Goal: Information Seeking & Learning: Learn about a topic

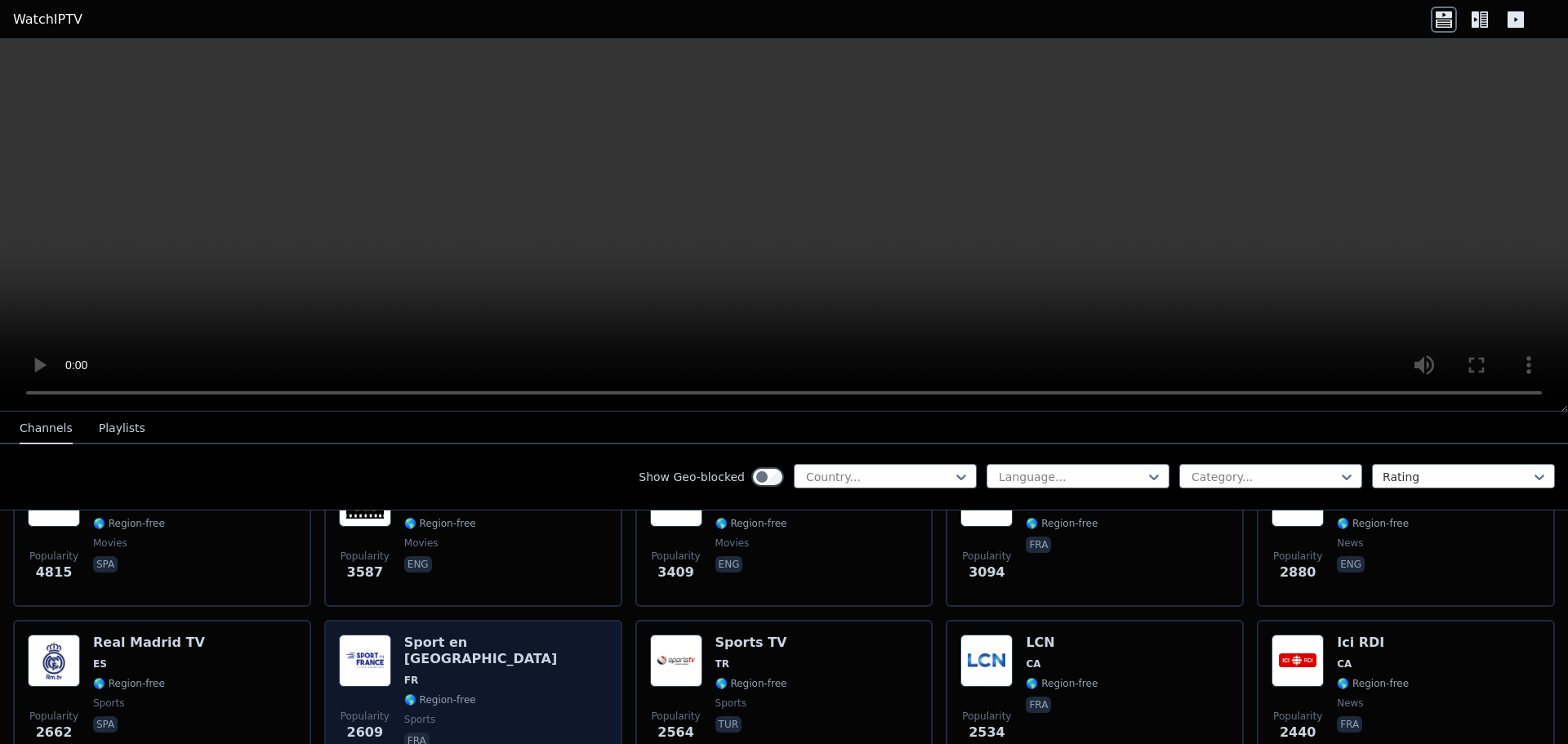
scroll to position [408, 0]
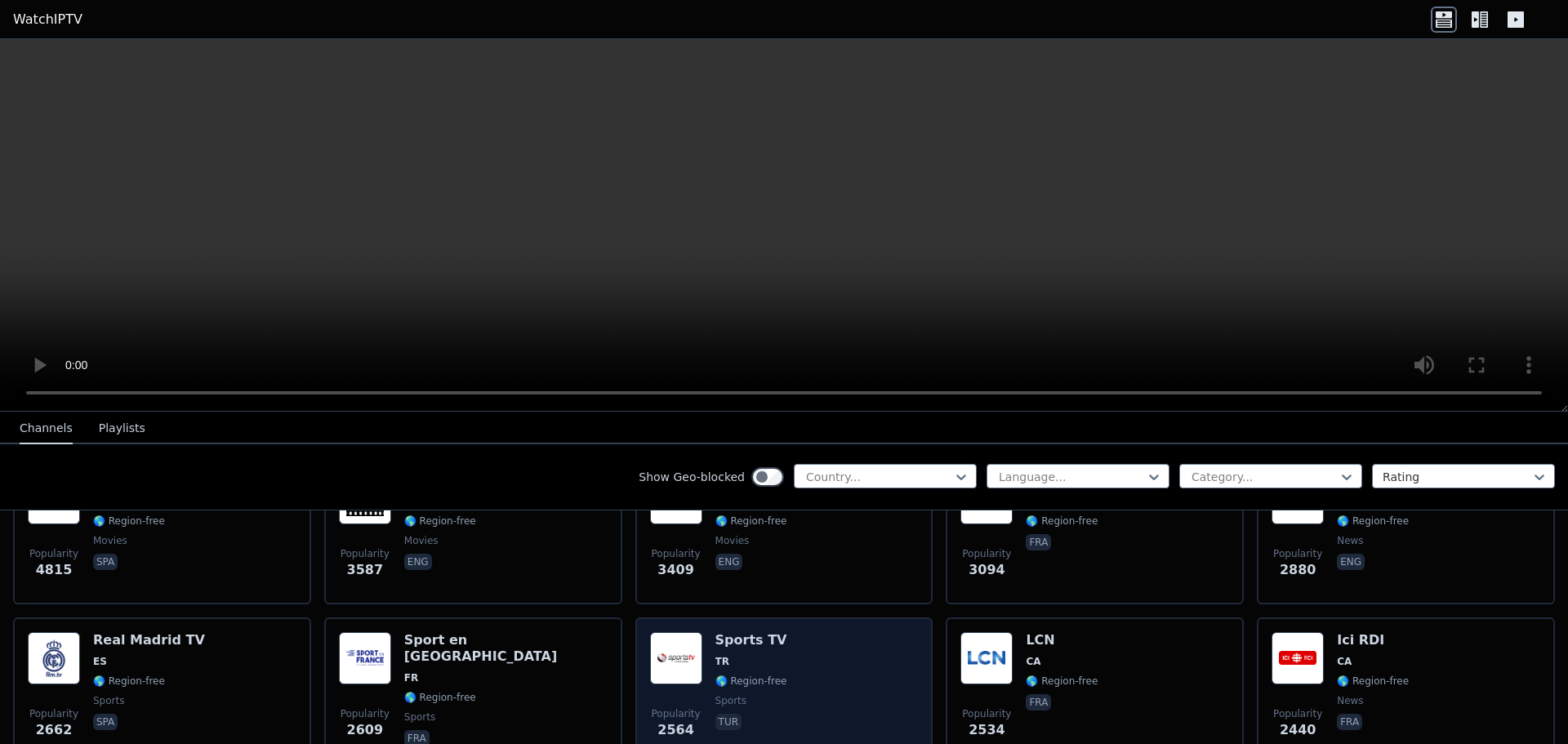
click at [730, 674] on span "🌎 Region-free" at bounding box center [751, 680] width 72 height 13
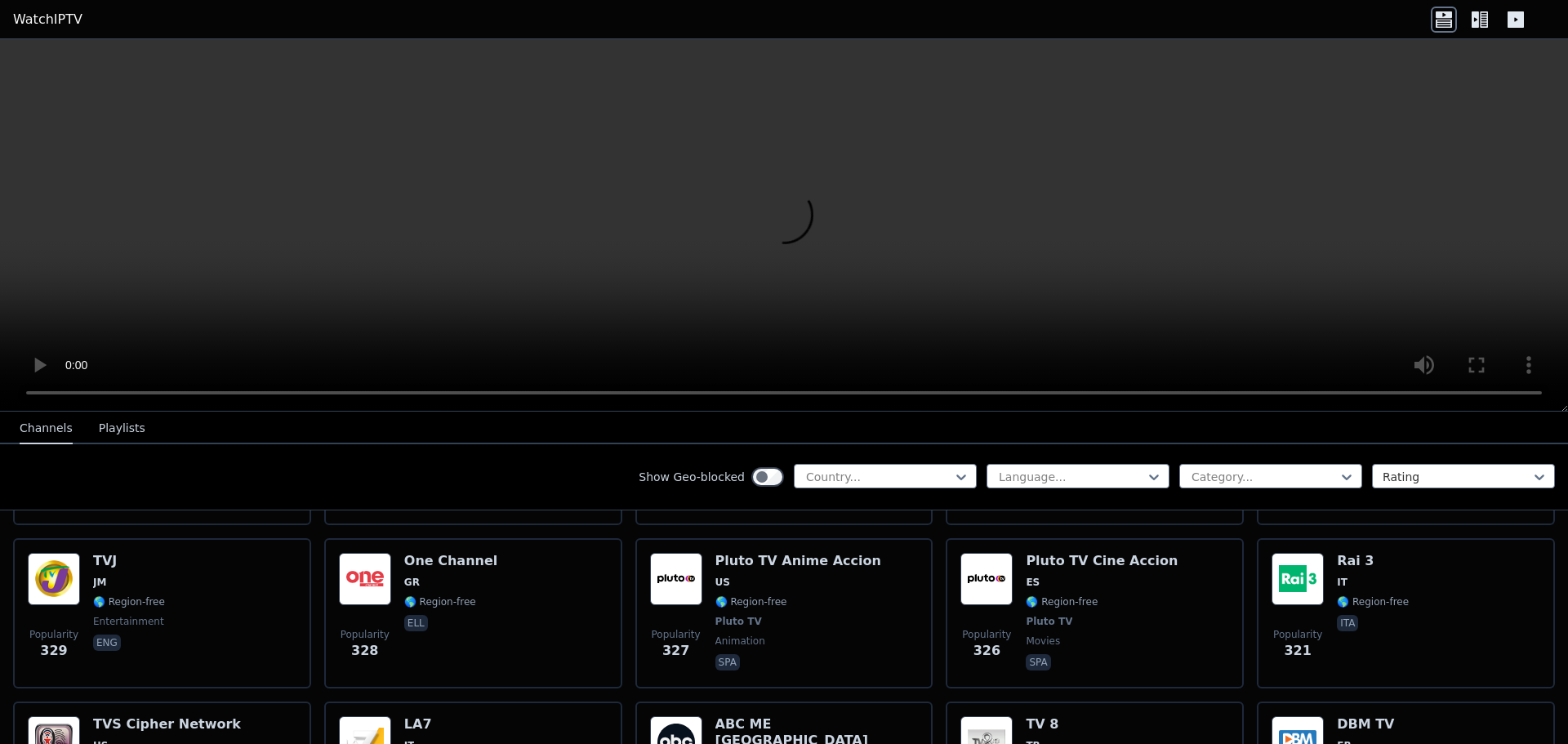
scroll to position [8120, 0]
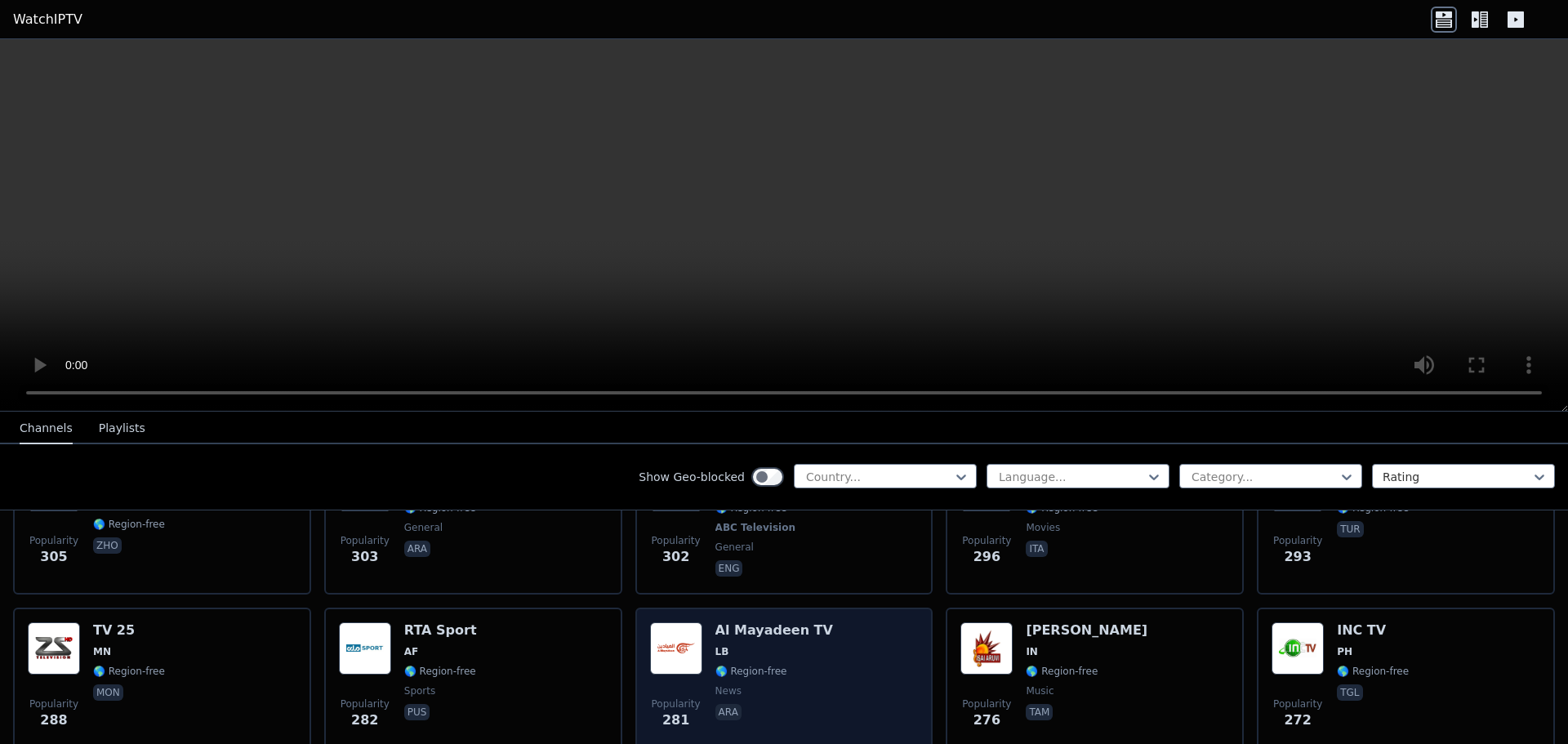
click at [751, 622] on div "Al Mayadeen TV LB 🌎 Region-free news ara" at bounding box center [774, 680] width 118 height 117
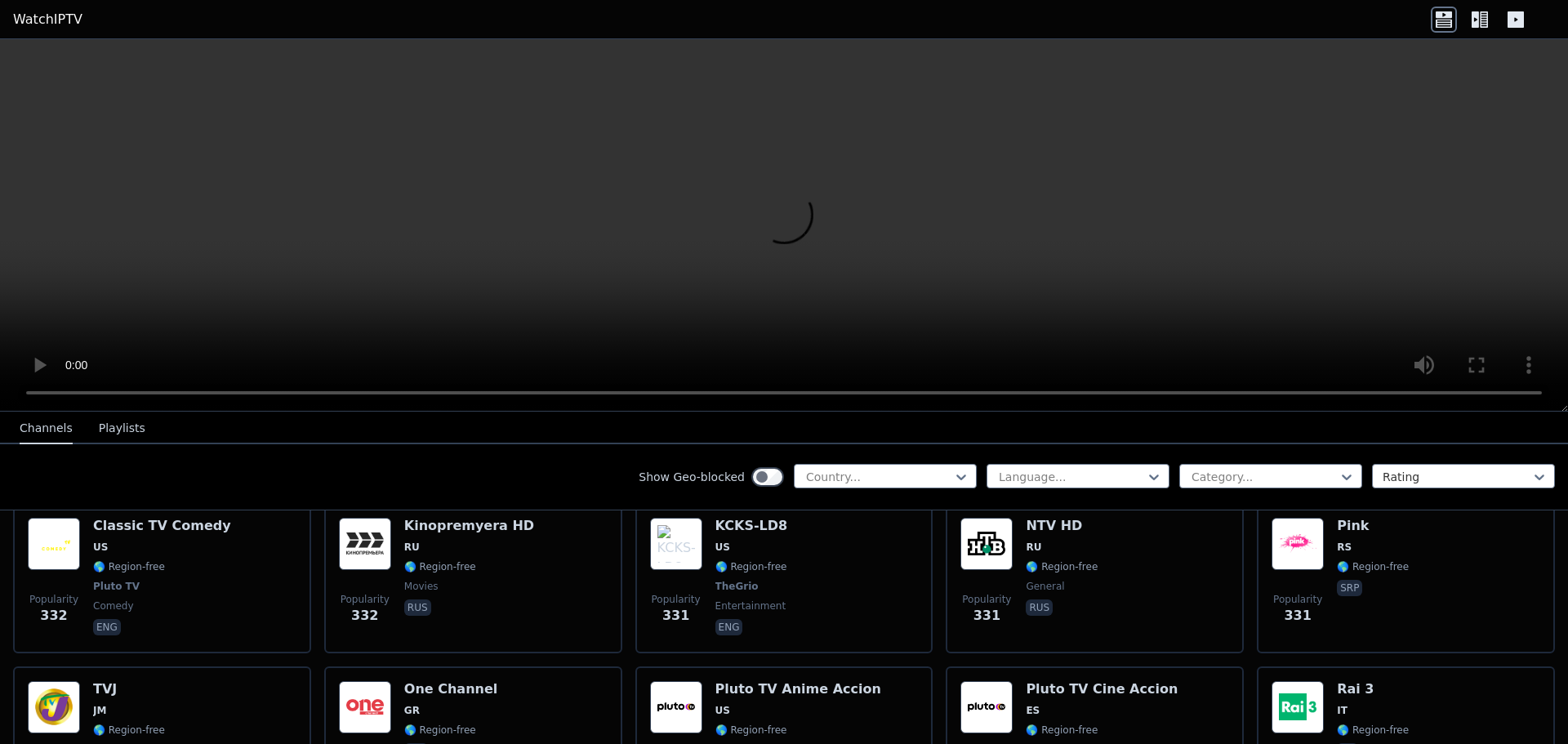
scroll to position [7386, 0]
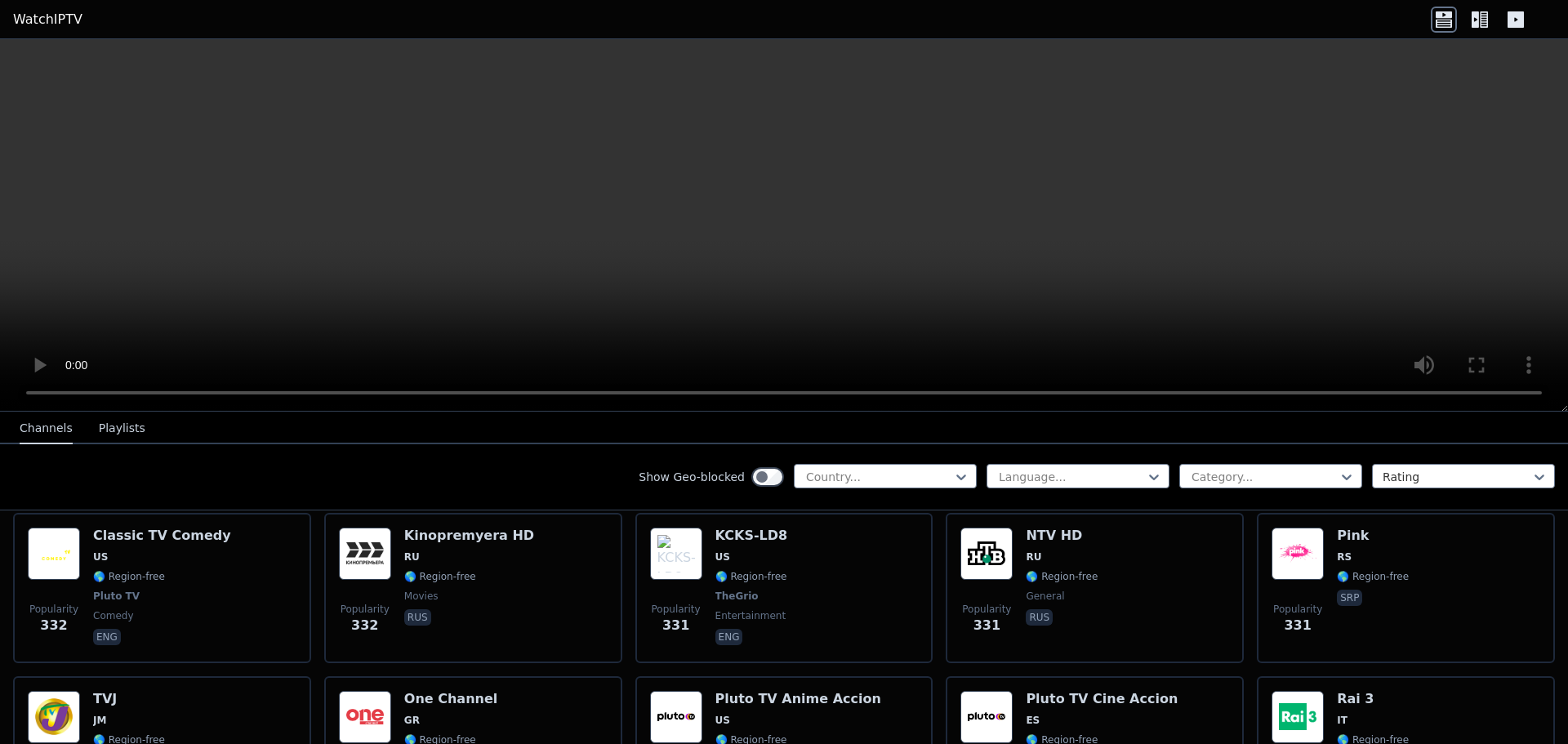
click at [845, 460] on div "Show Geo-blocked Country... Language... Category... Rating" at bounding box center [784, 477] width 1568 height 66
click at [856, 475] on div at bounding box center [878, 477] width 149 height 16
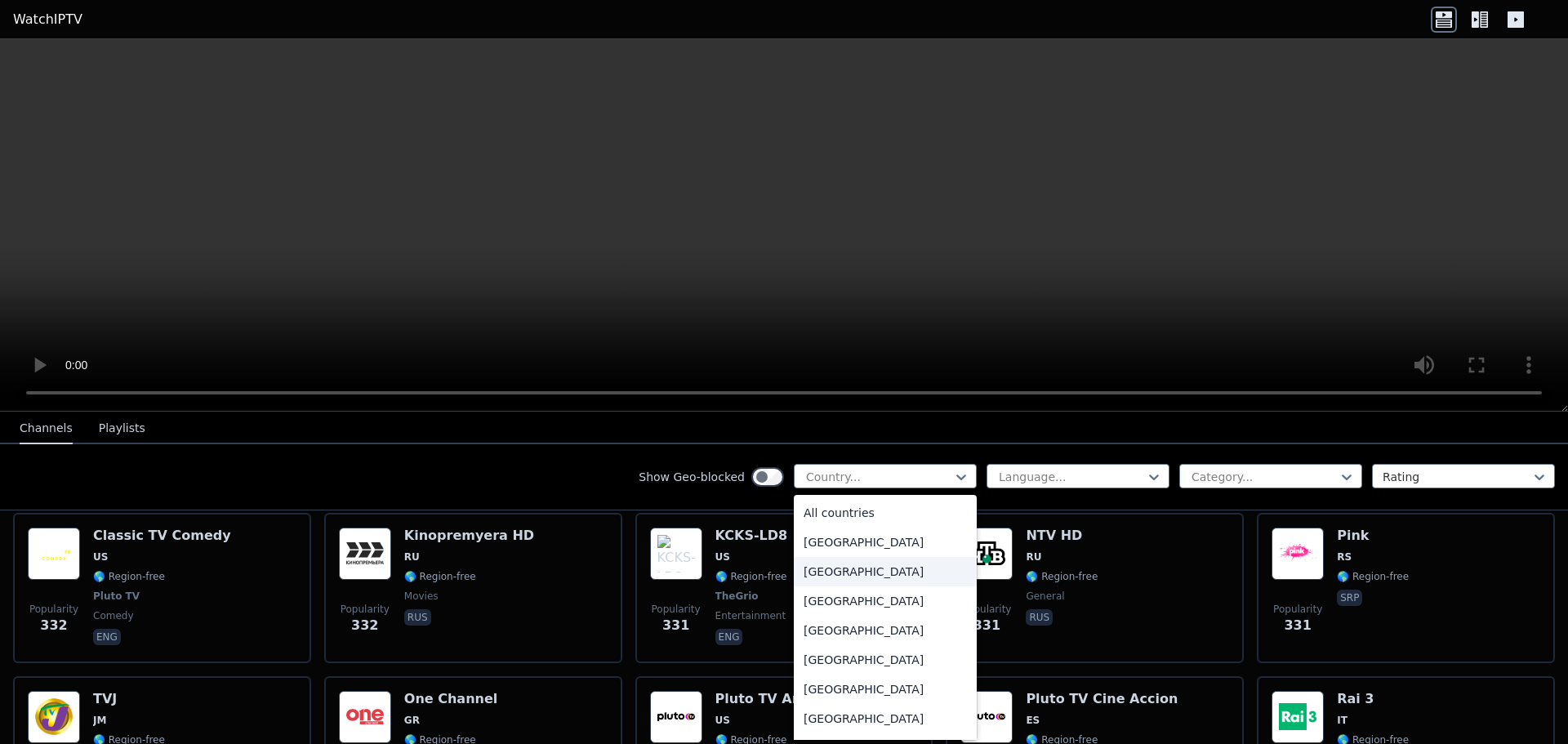
click at [855, 573] on div "[GEOGRAPHIC_DATA]" at bounding box center [885, 571] width 183 height 29
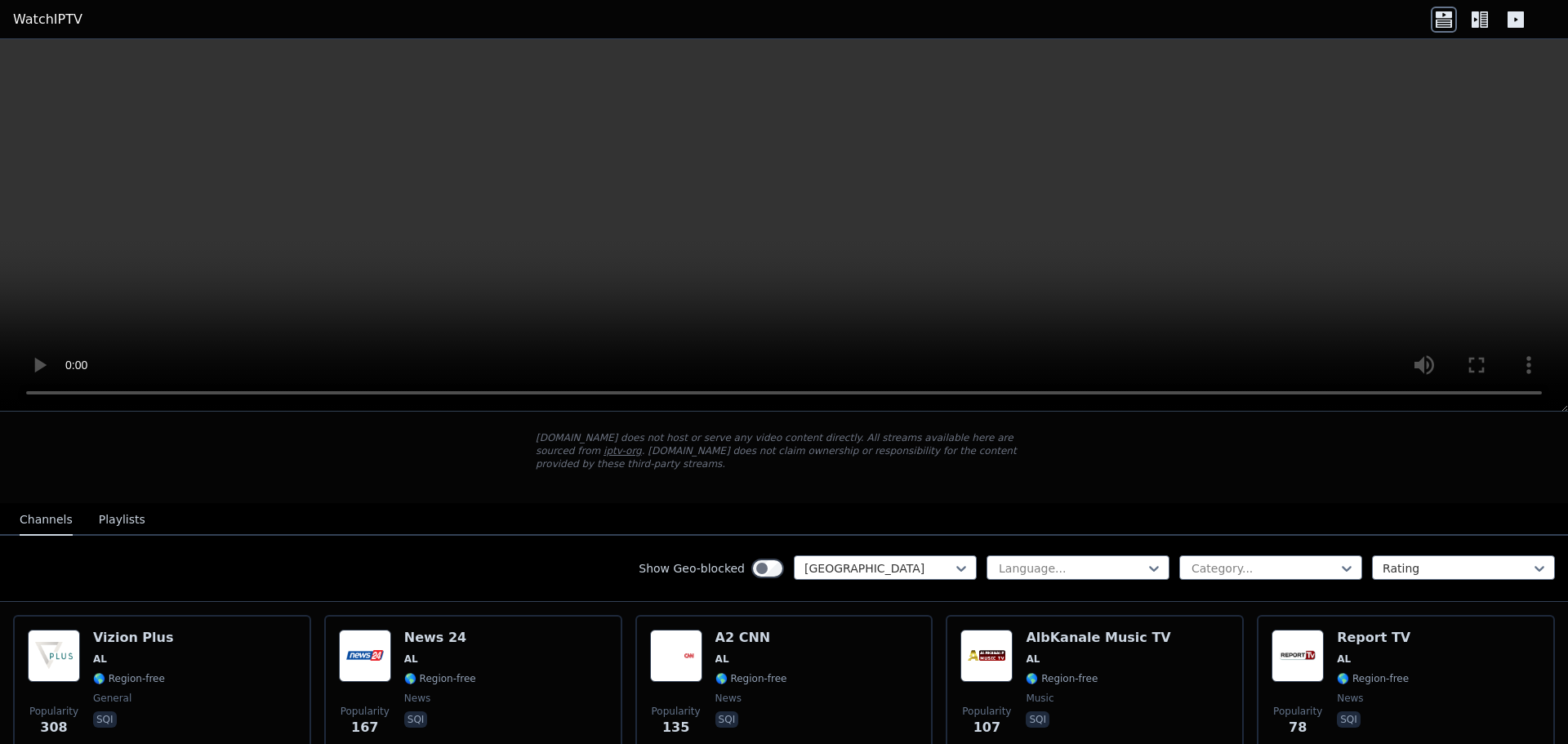
scroll to position [327, 0]
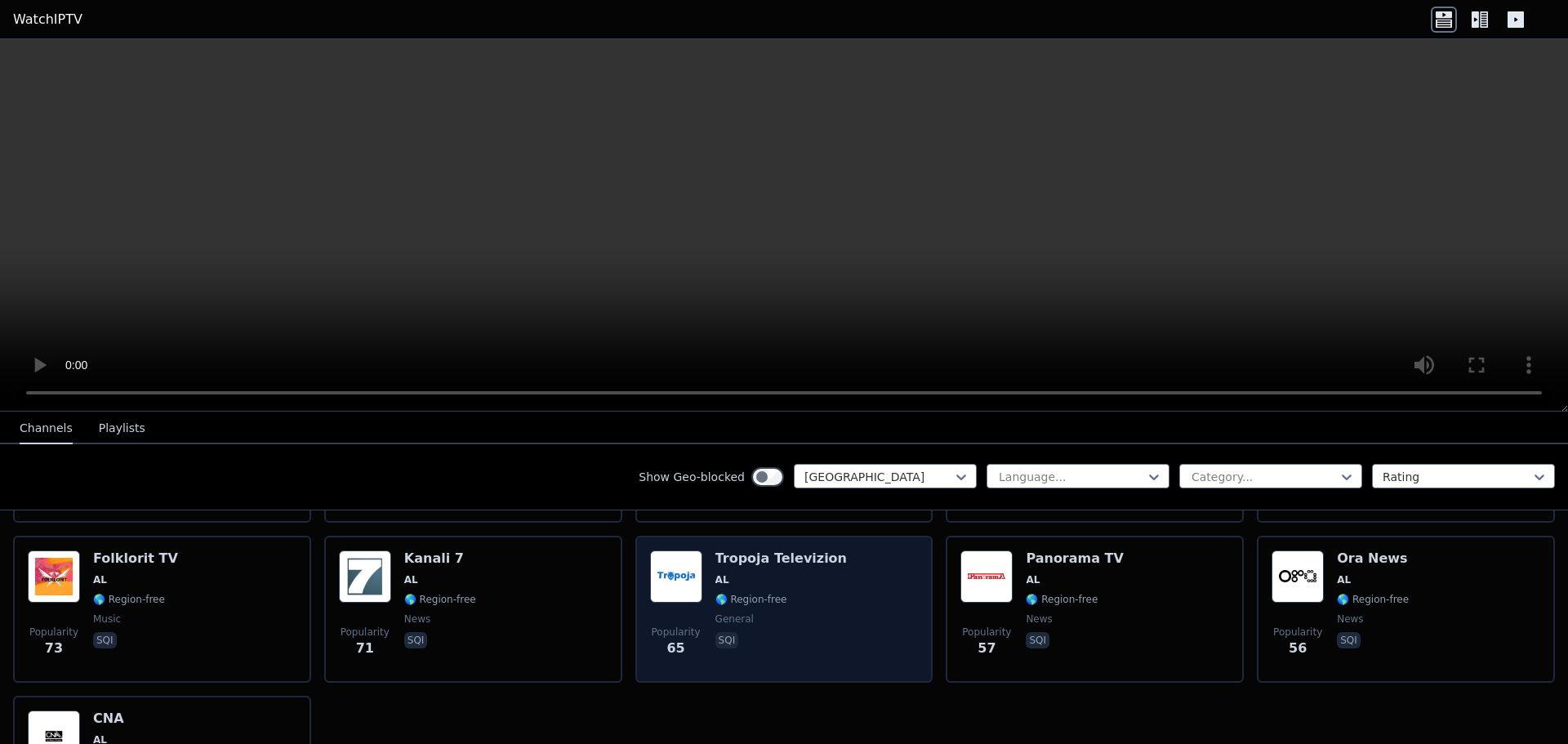
click at [843, 584] on div "Popularity 65 Tropoja Televizion AL 🌎 Region-free general sqi" at bounding box center [784, 608] width 269 height 117
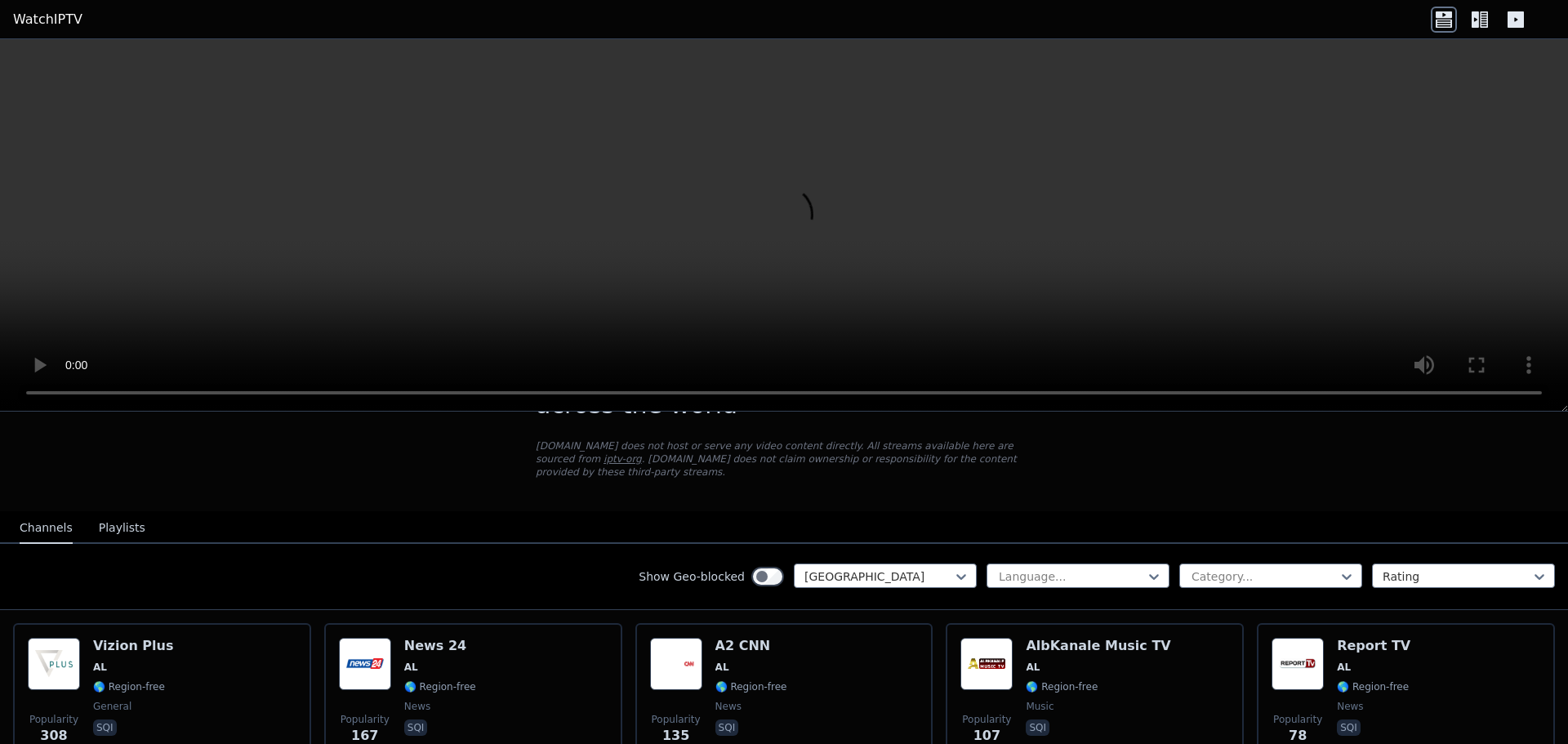
scroll to position [82, 0]
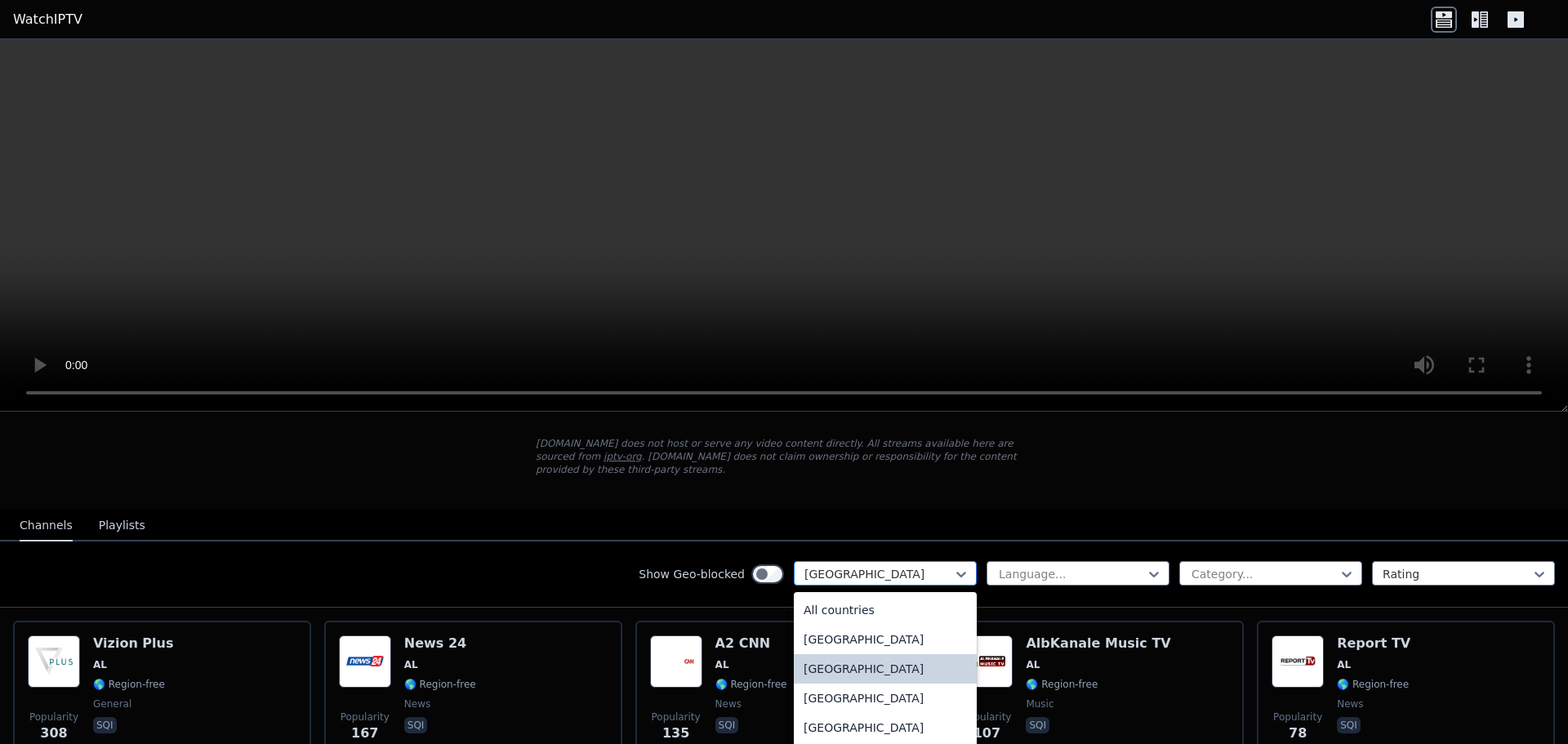
click at [862, 561] on div "[GEOGRAPHIC_DATA]" at bounding box center [885, 573] width 183 height 25
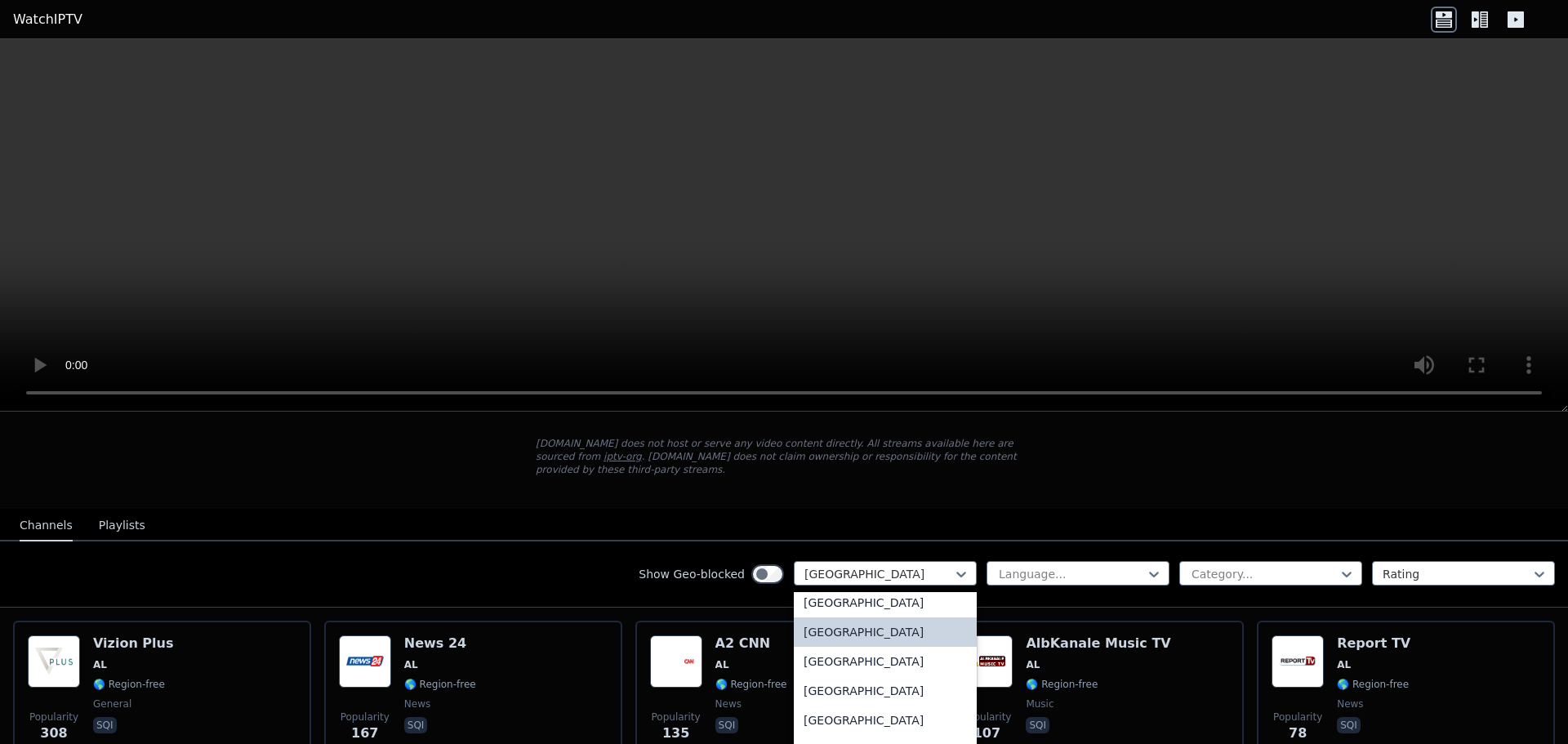
scroll to position [408, 0]
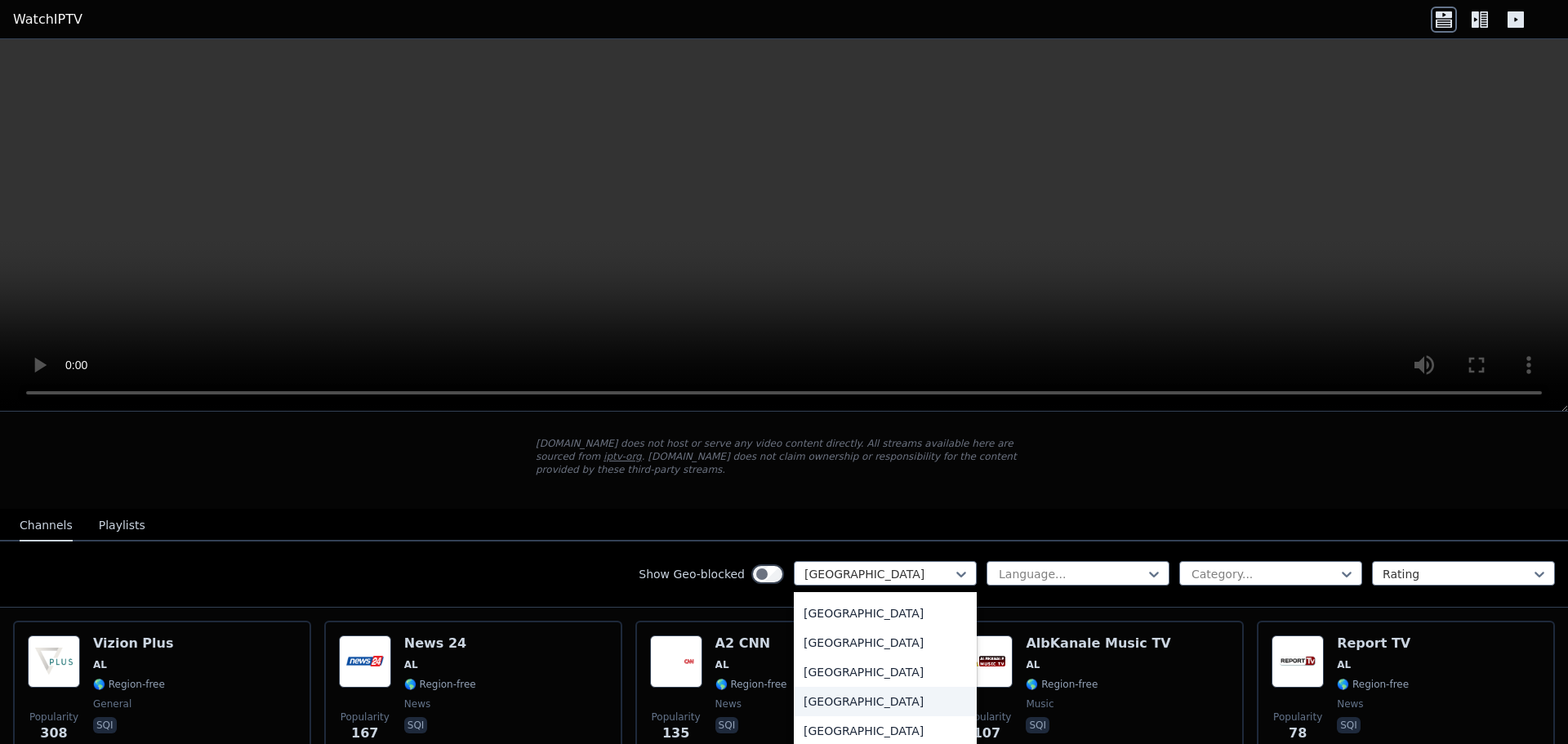
click at [824, 689] on div "[GEOGRAPHIC_DATA]" at bounding box center [885, 701] width 183 height 29
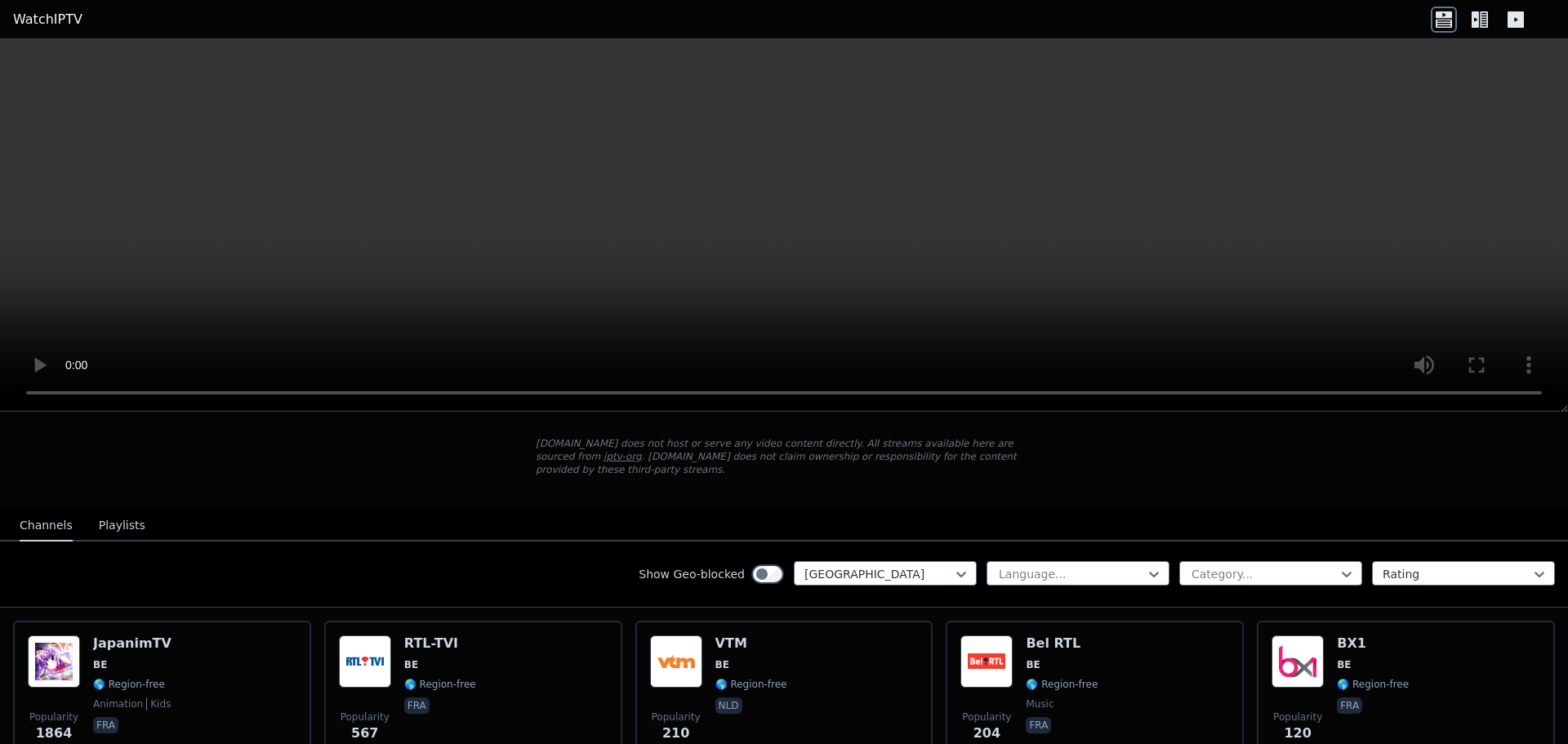
click at [824, 689] on div "Popularity 210 VTM BE 🌎 Region-free nld" at bounding box center [784, 693] width 269 height 117
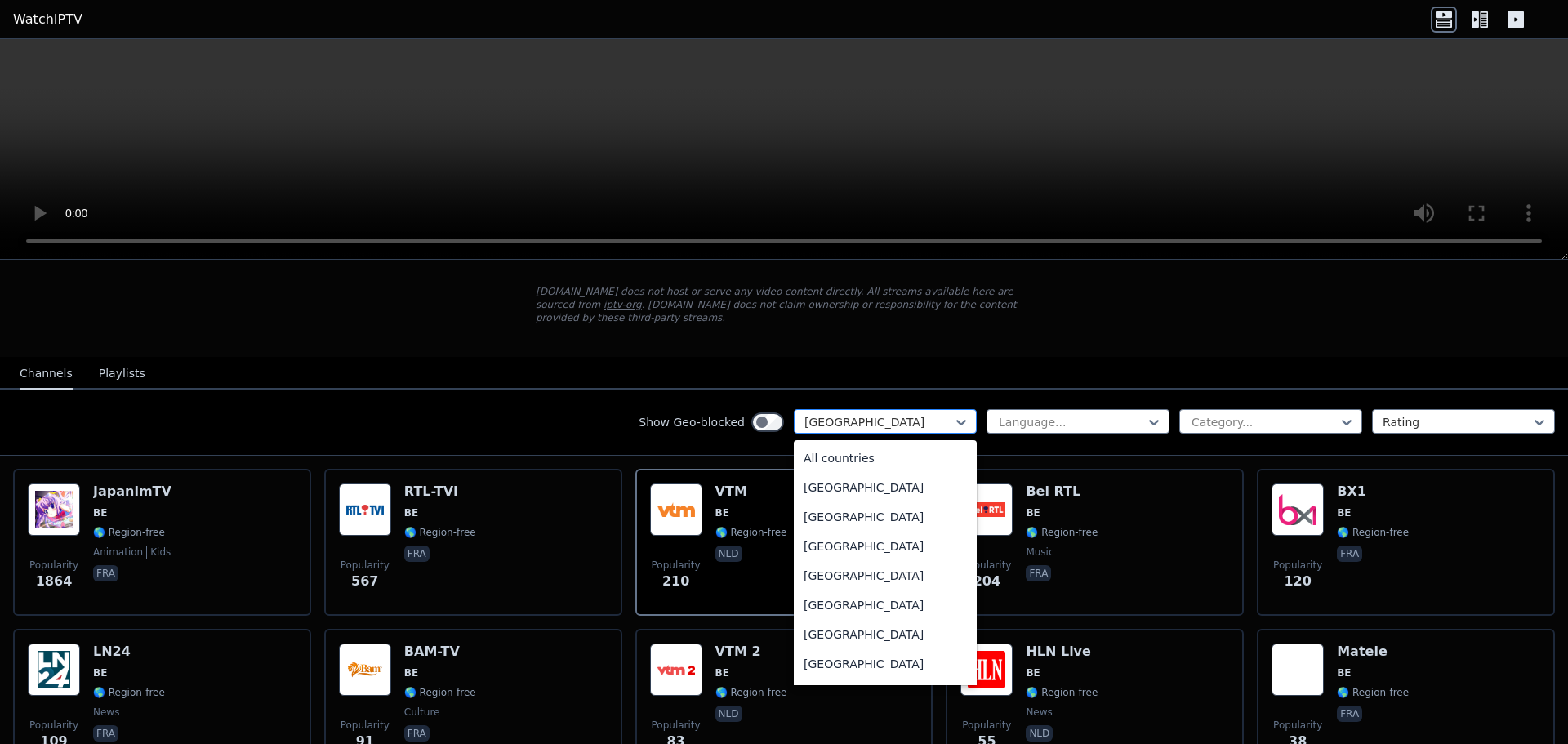
click at [908, 413] on div at bounding box center [878, 422] width 149 height 16
click at [845, 461] on div "[GEOGRAPHIC_DATA]" at bounding box center [885, 464] width 183 height 29
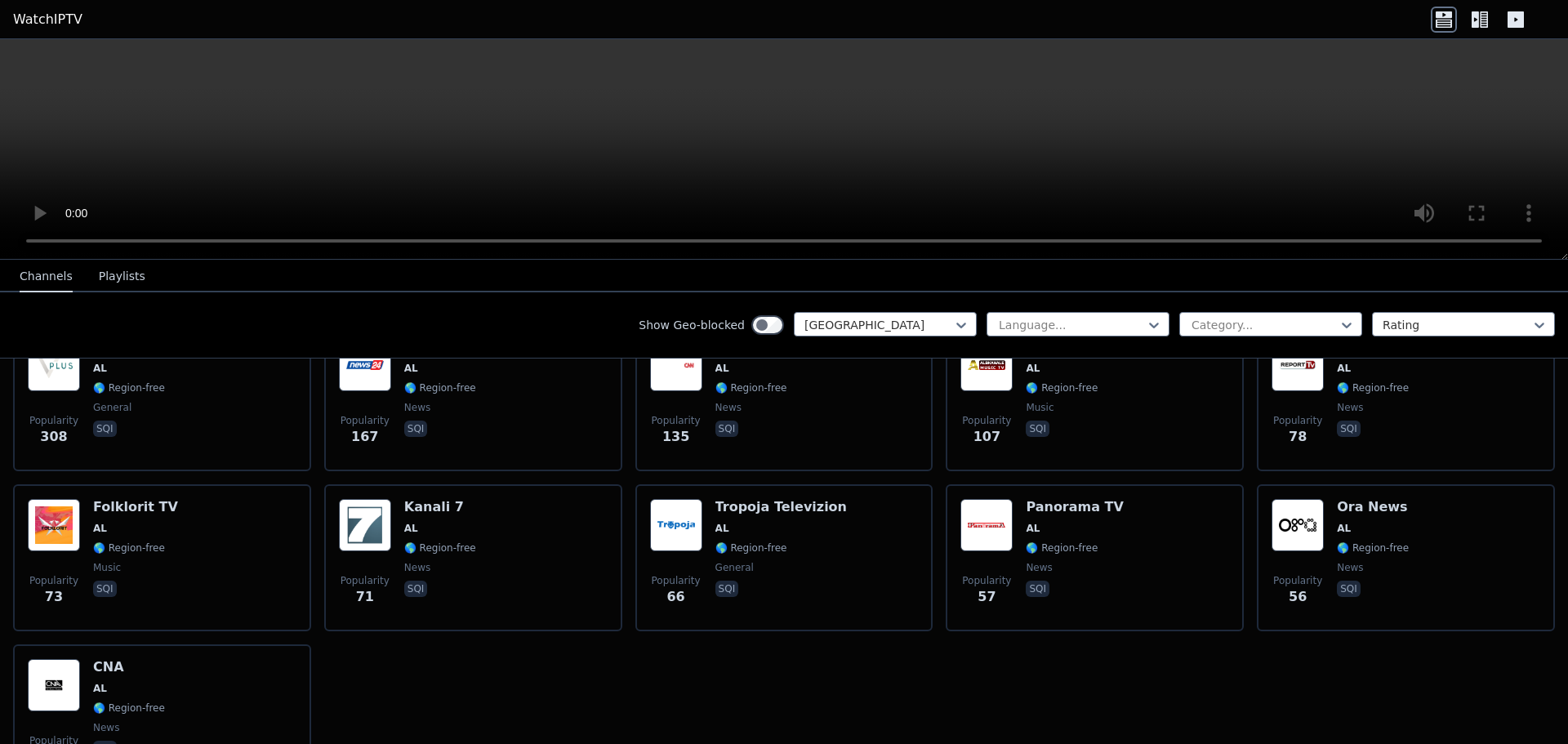
scroll to position [3, 0]
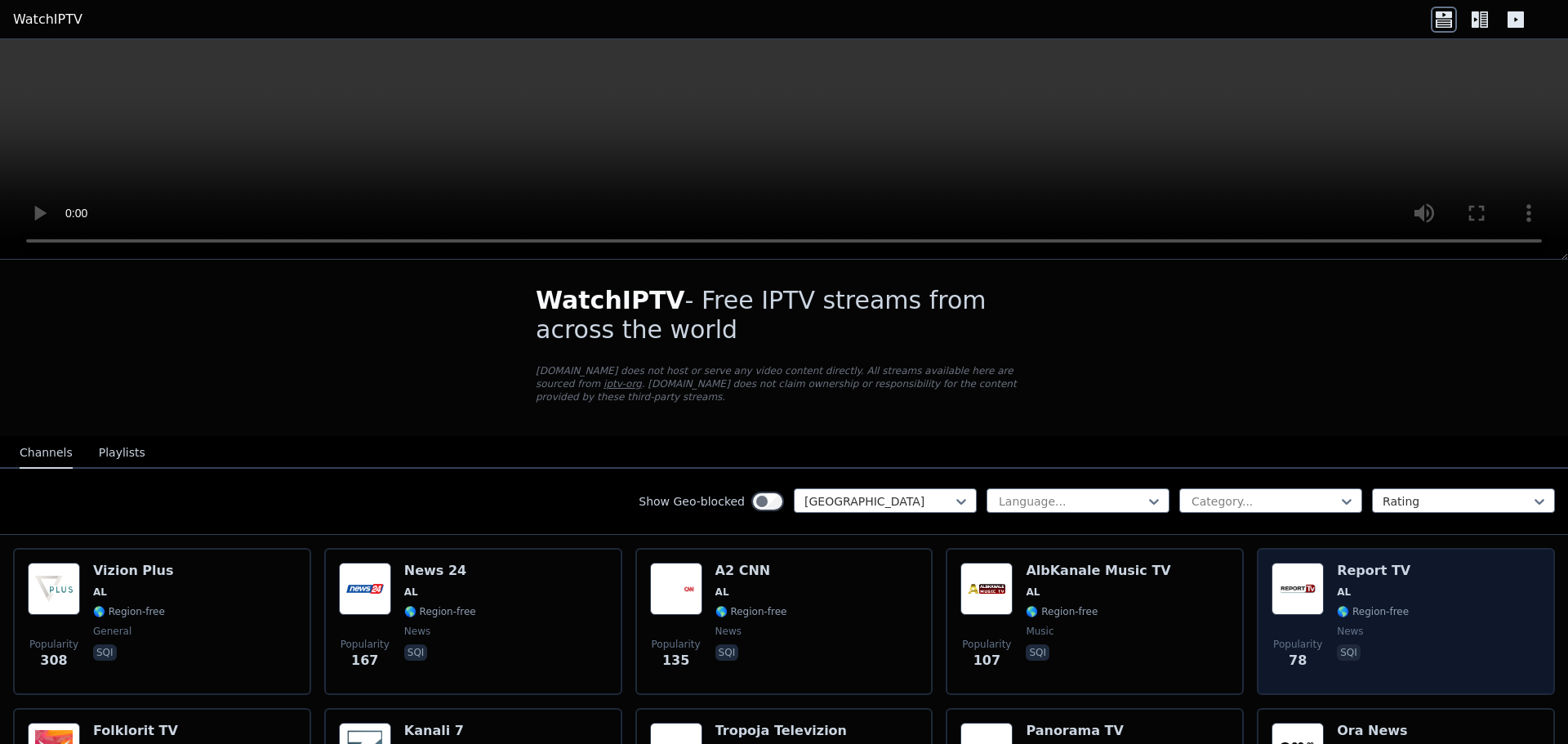
click at [1447, 587] on div "Popularity 78 Report TV AL 🌎 Region-free news sqi" at bounding box center [1406, 621] width 269 height 117
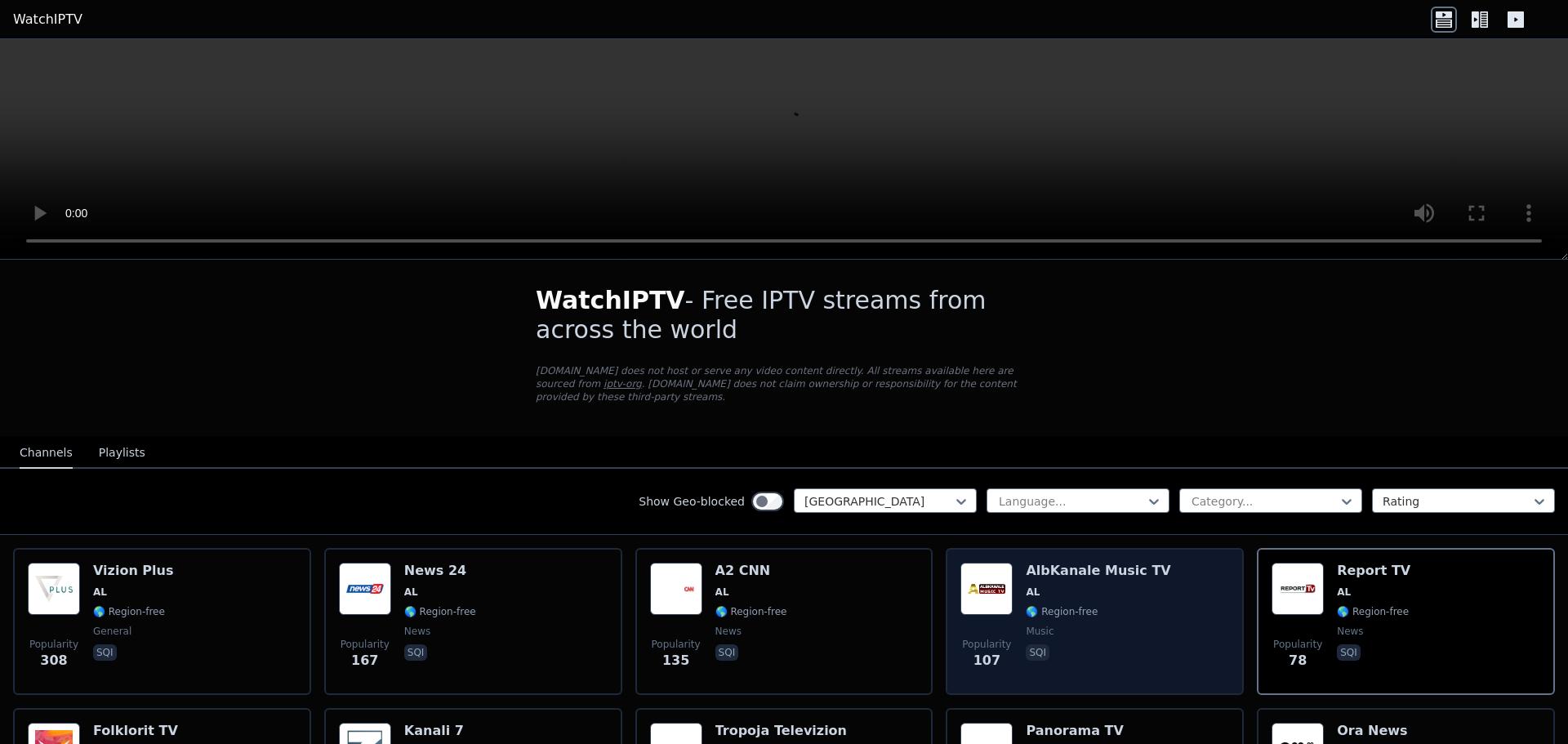
scroll to position [0, 0]
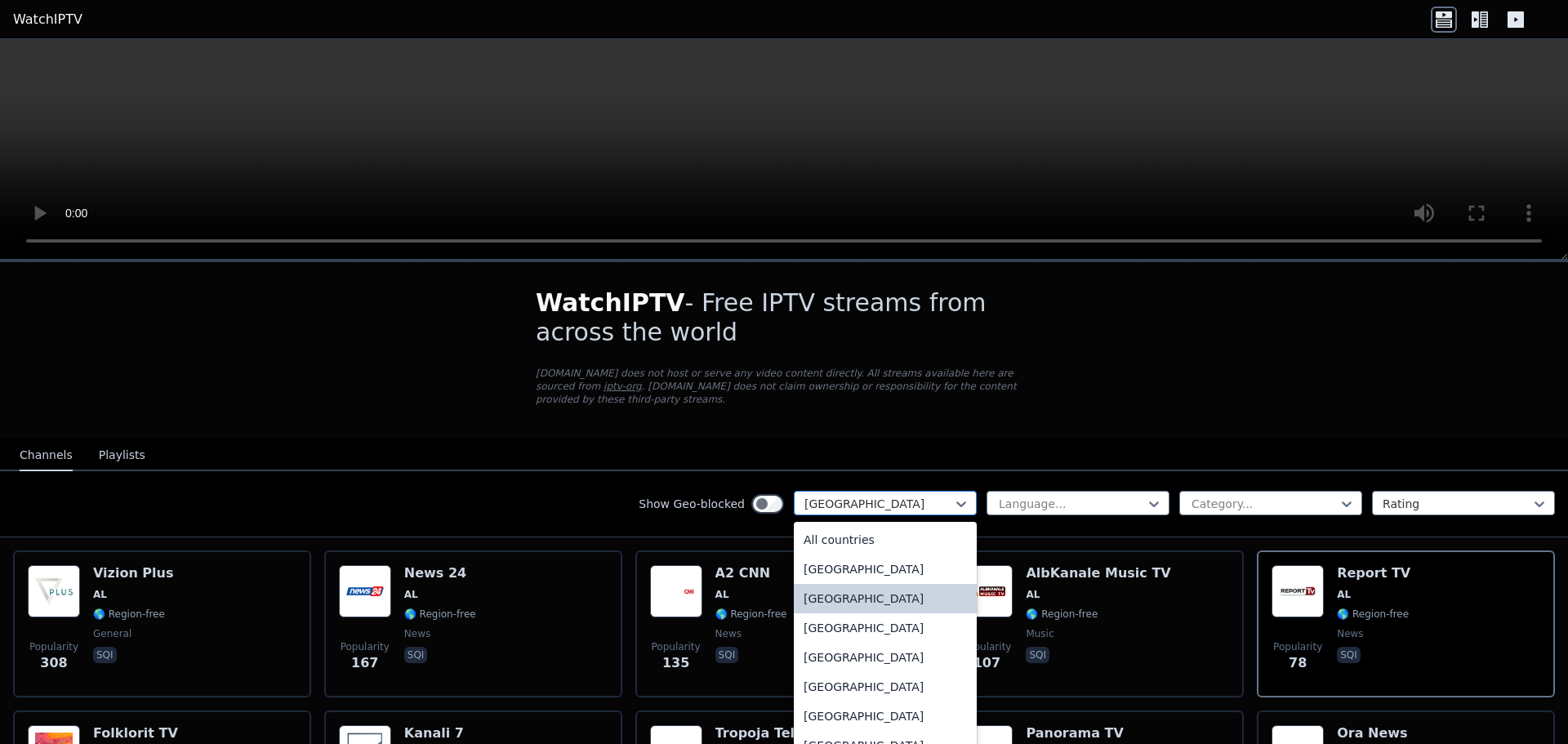
click at [827, 495] on div at bounding box center [878, 504] width 149 height 16
type input "****"
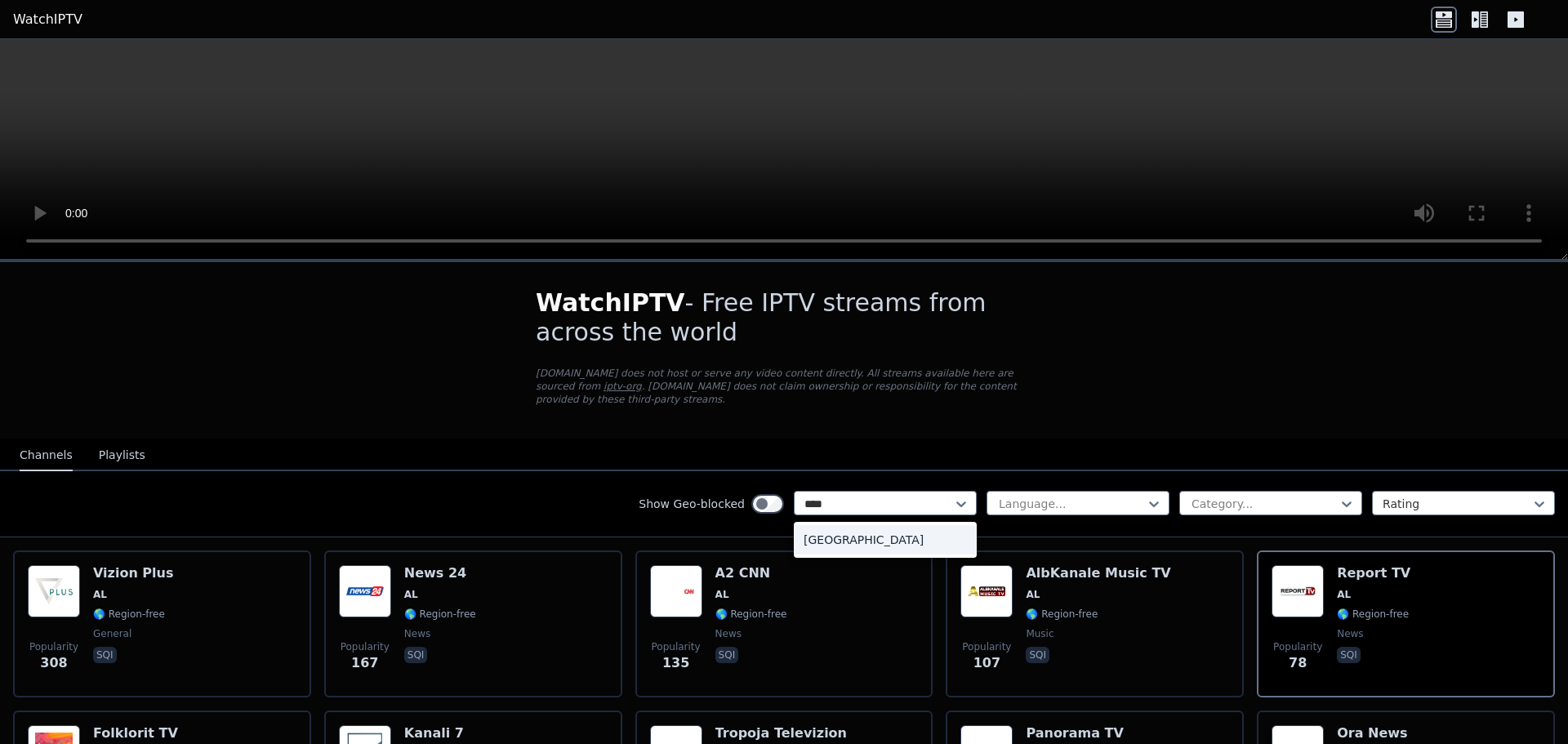
click at [837, 525] on div "[GEOGRAPHIC_DATA]" at bounding box center [885, 539] width 183 height 29
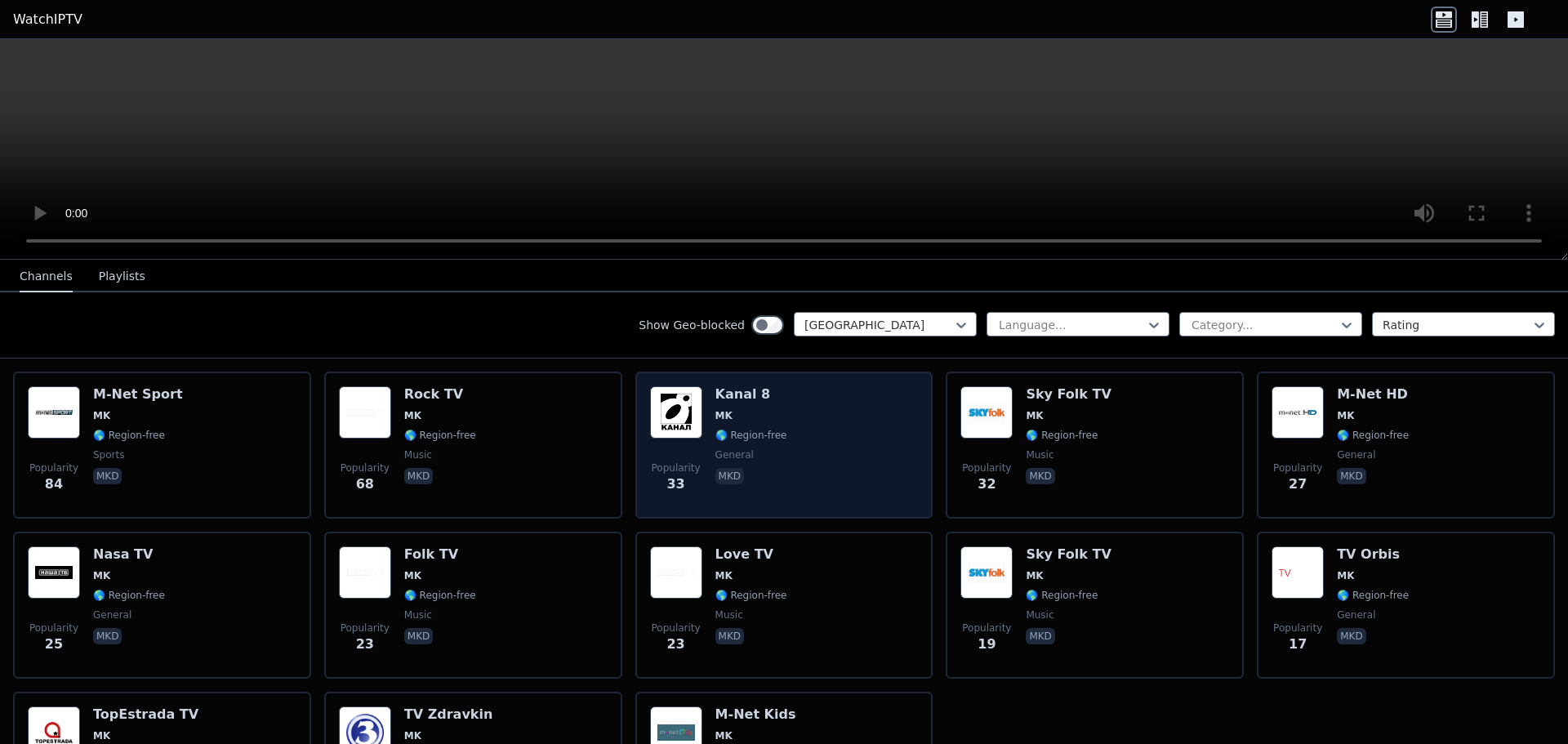
scroll to position [166, 0]
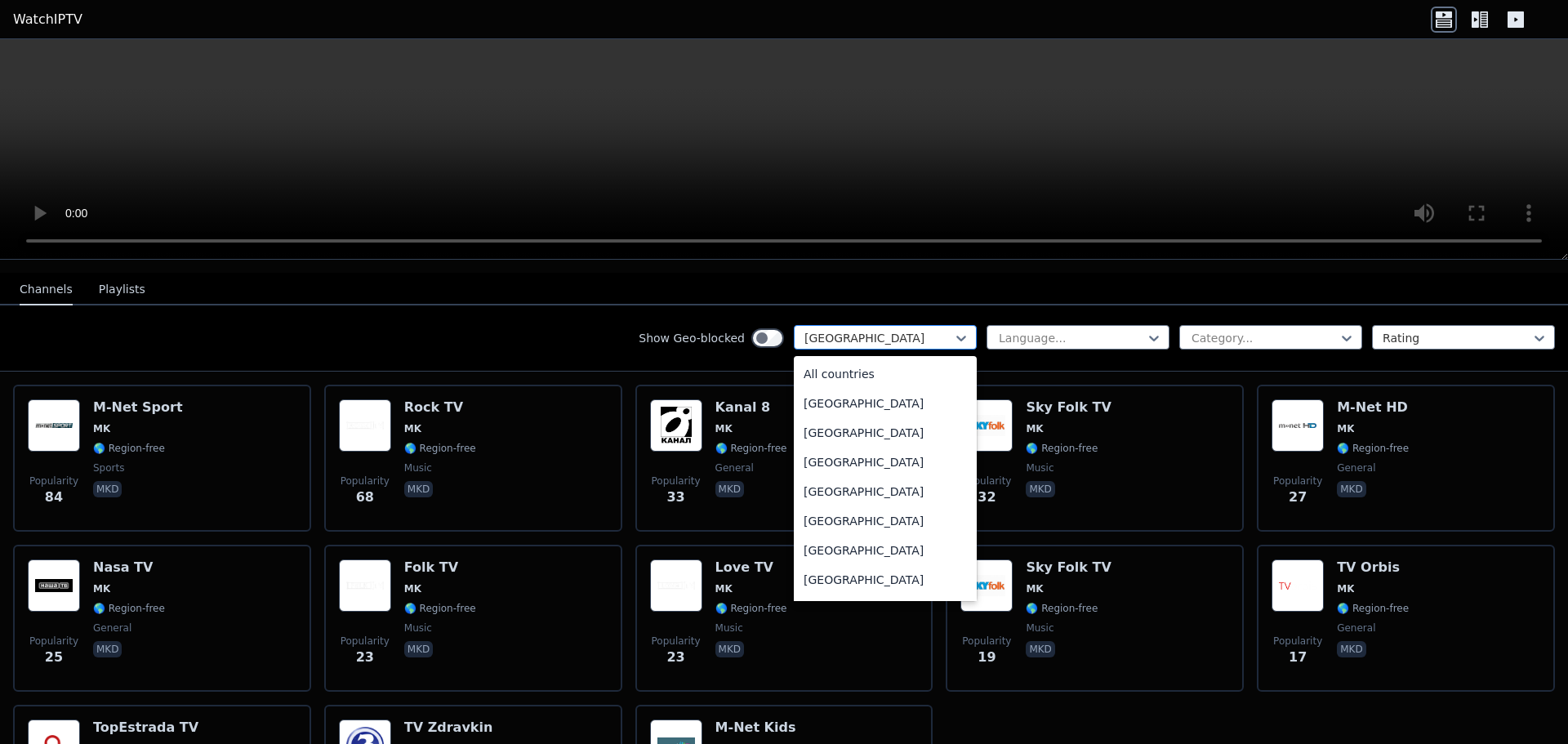
click at [913, 330] on div at bounding box center [878, 338] width 149 height 16
click at [876, 564] on div "[GEOGRAPHIC_DATA]" at bounding box center [885, 576] width 183 height 29
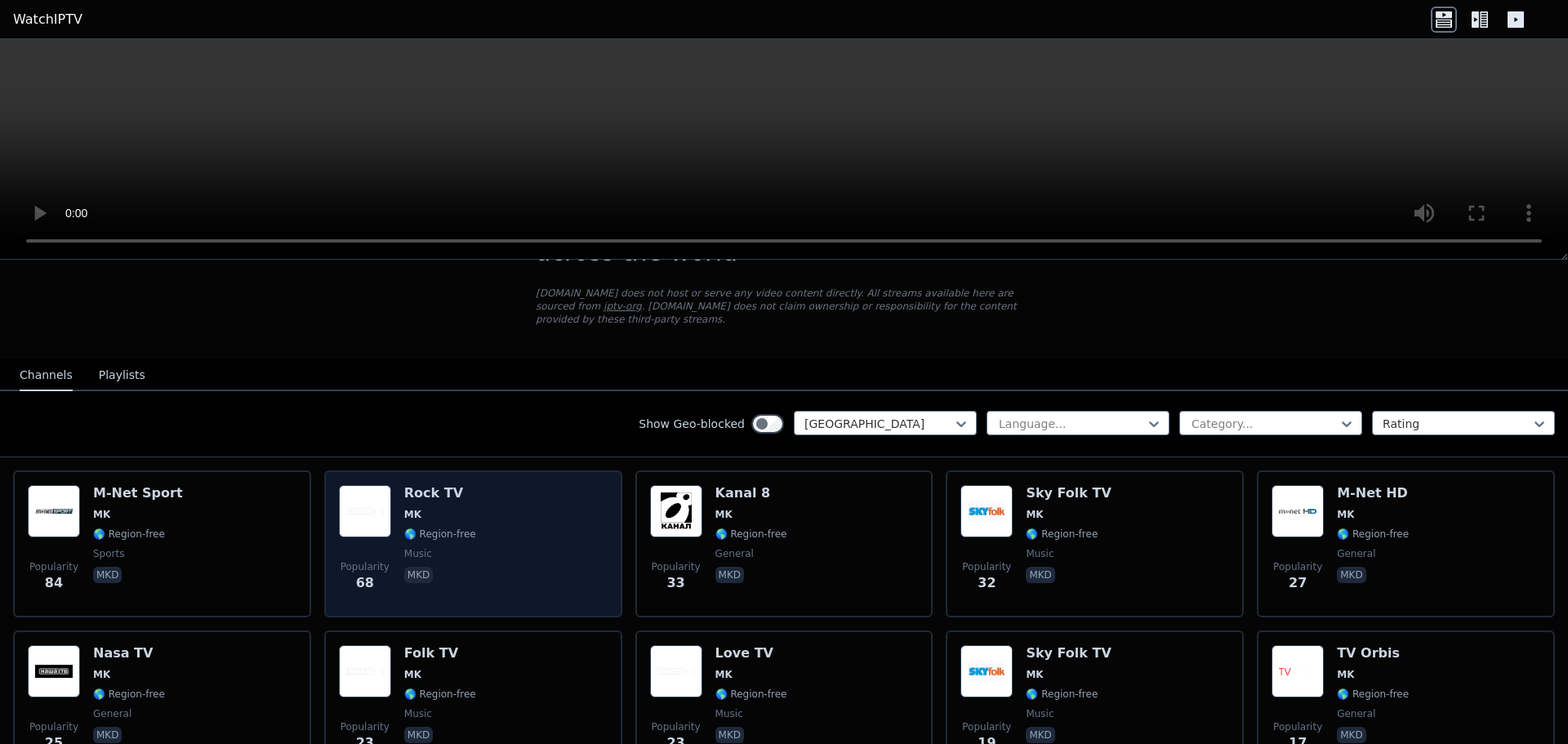
scroll to position [82, 0]
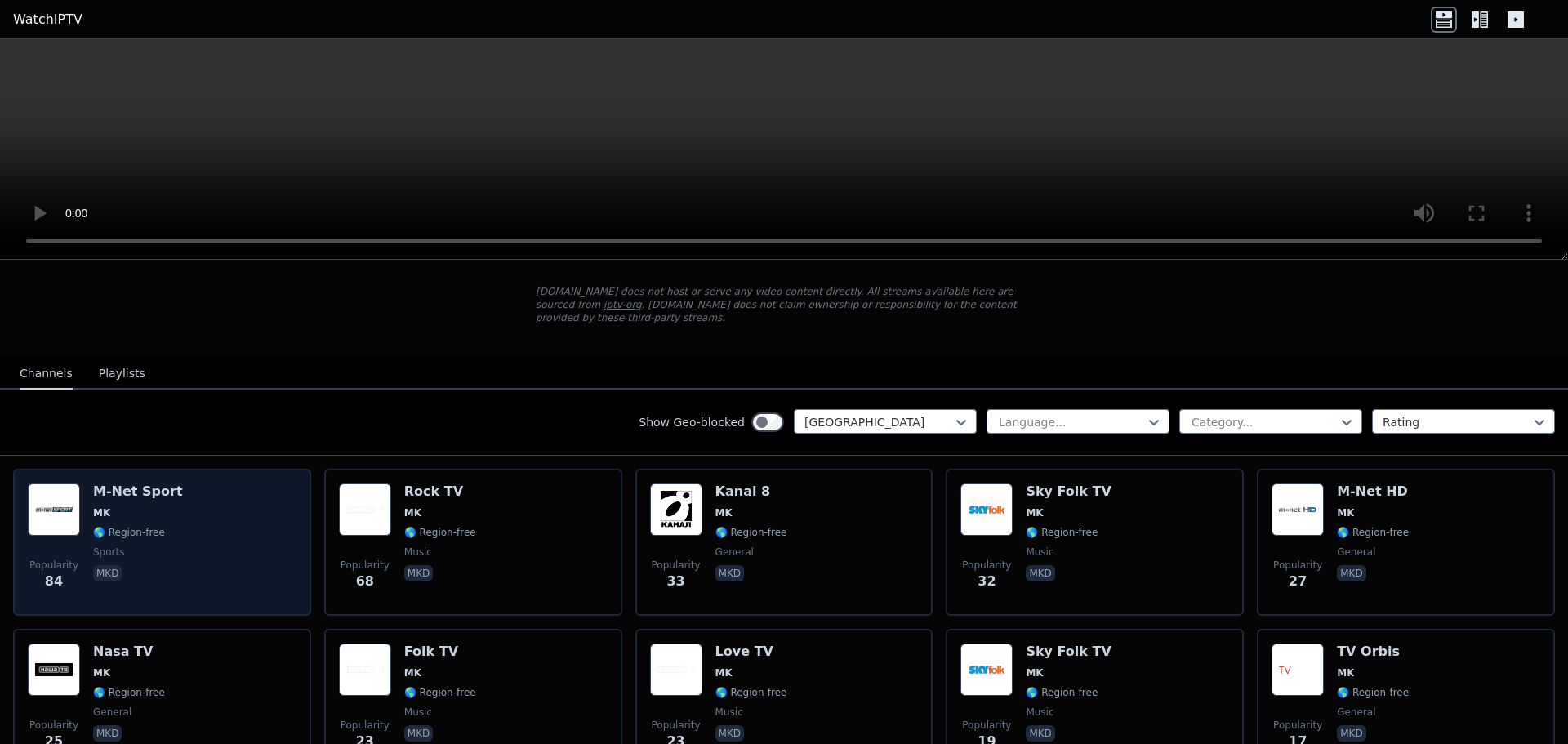
click at [42, 525] on div "Popularity 84" at bounding box center [53, 542] width 52 height 117
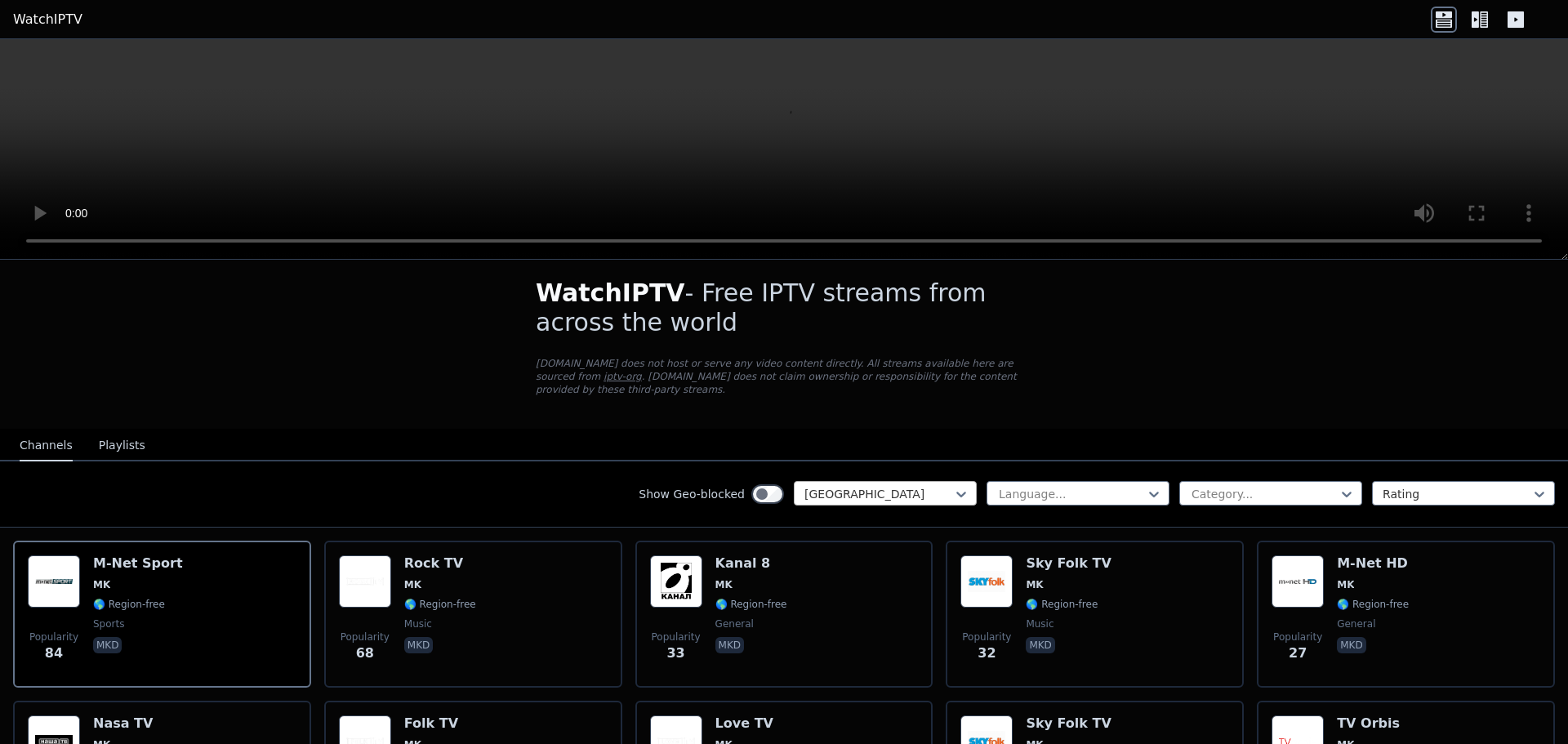
scroll to position [0, 0]
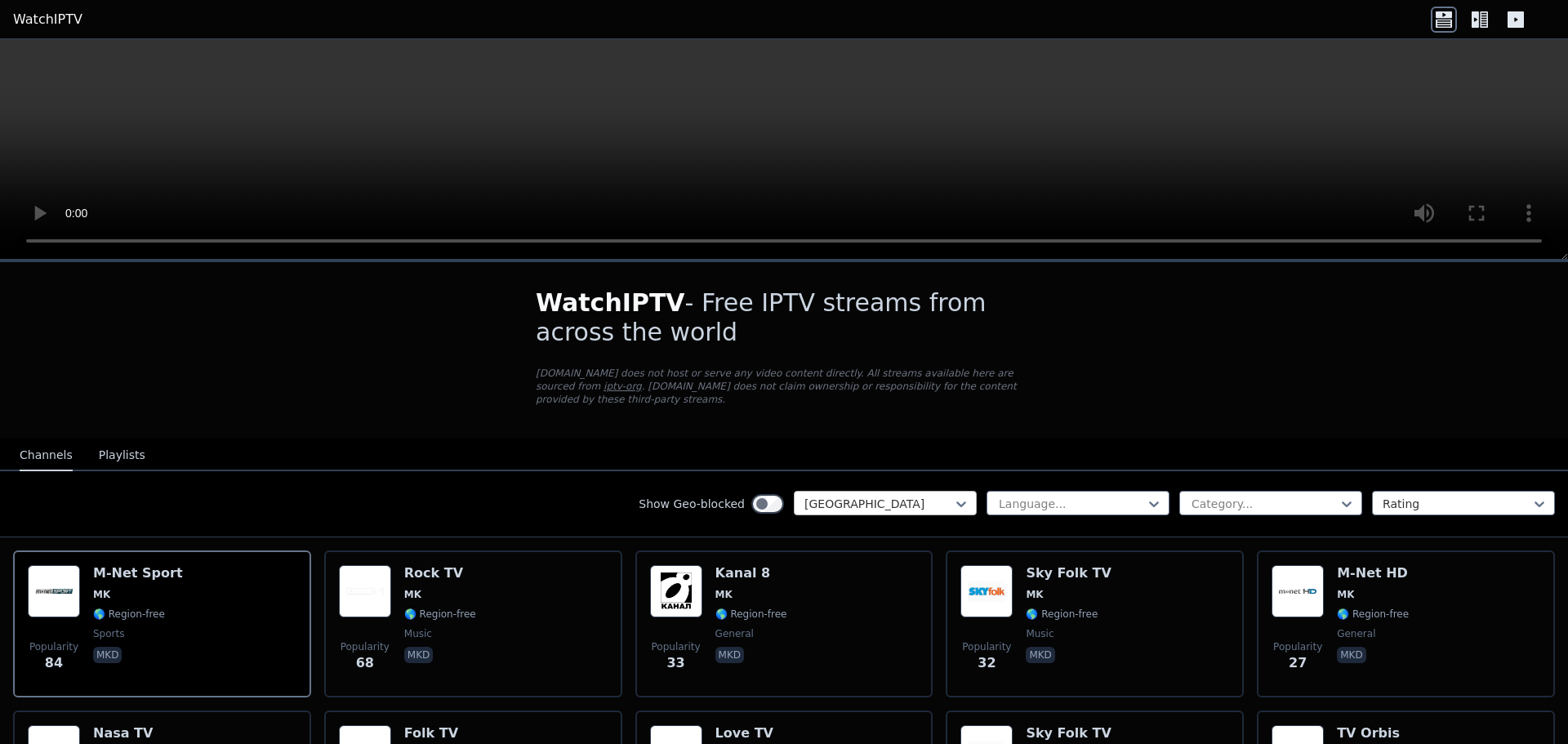
click at [875, 495] on div at bounding box center [878, 504] width 149 height 16
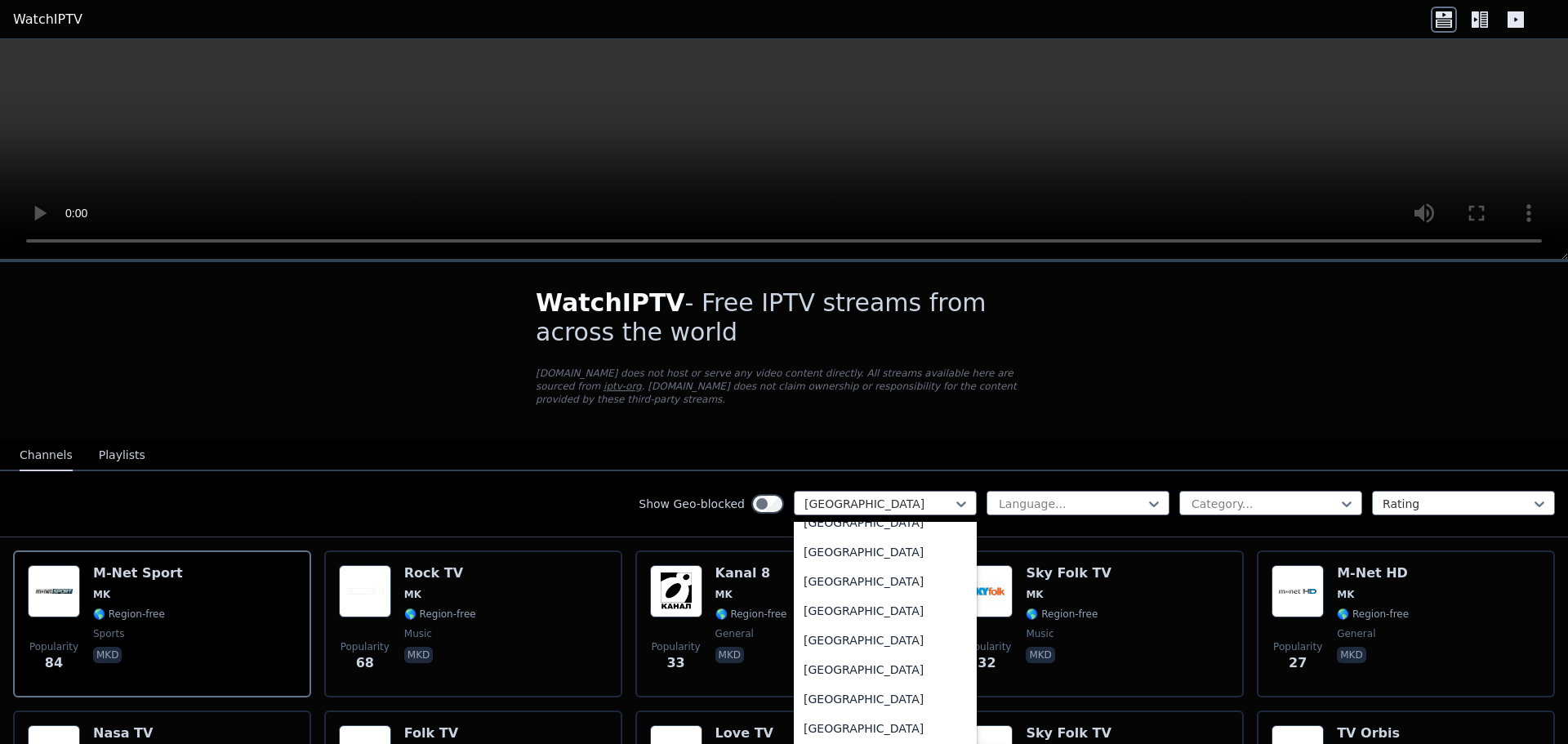
scroll to position [5583, 0]
click at [862, 541] on div "[GEOGRAPHIC_DATA]" at bounding box center [885, 555] width 183 height 29
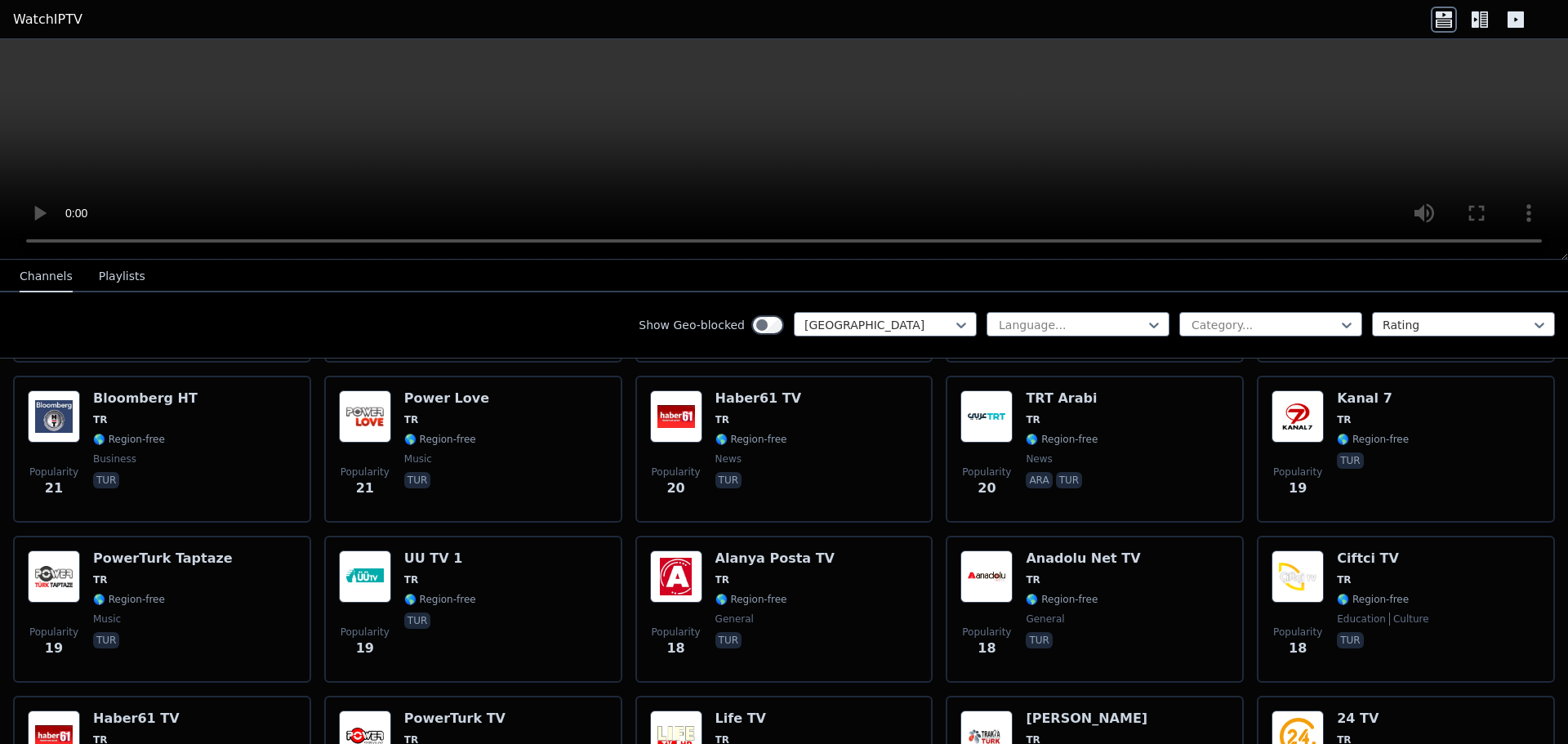
scroll to position [2286, 0]
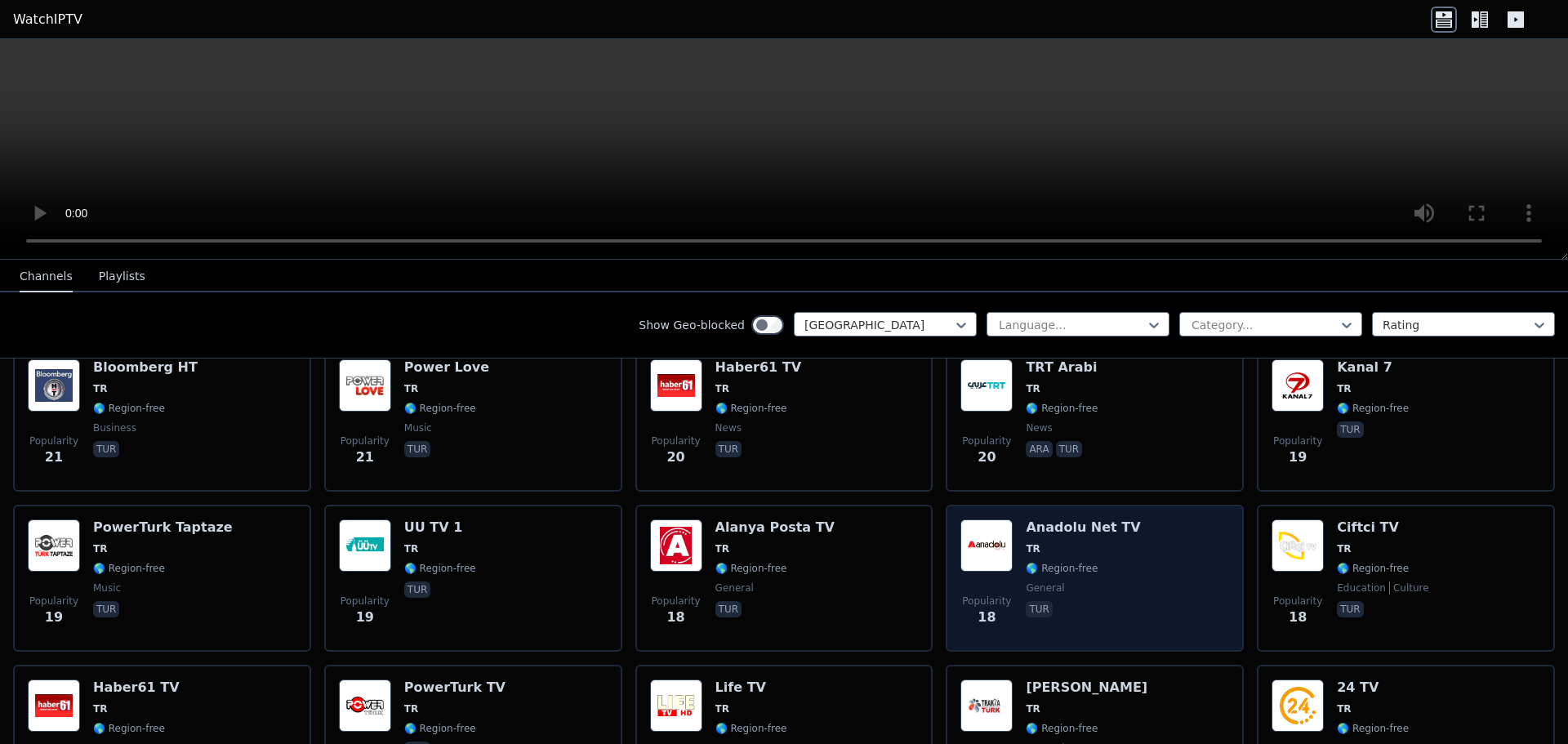
click at [1123, 573] on div "Popularity 18 Anadolu Net TV TR 🌎 Region-free general tur" at bounding box center [1094, 577] width 269 height 117
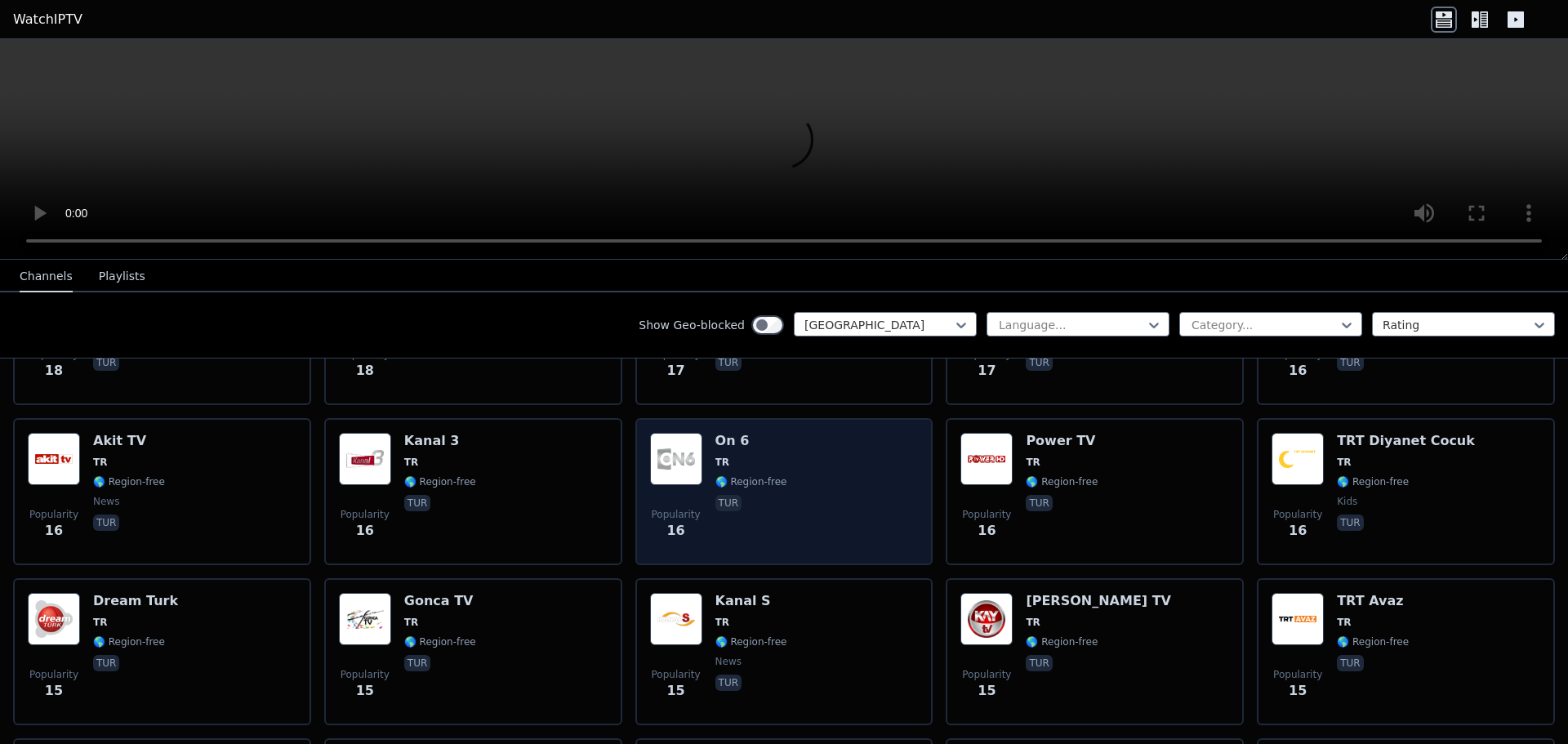
scroll to position [2694, 0]
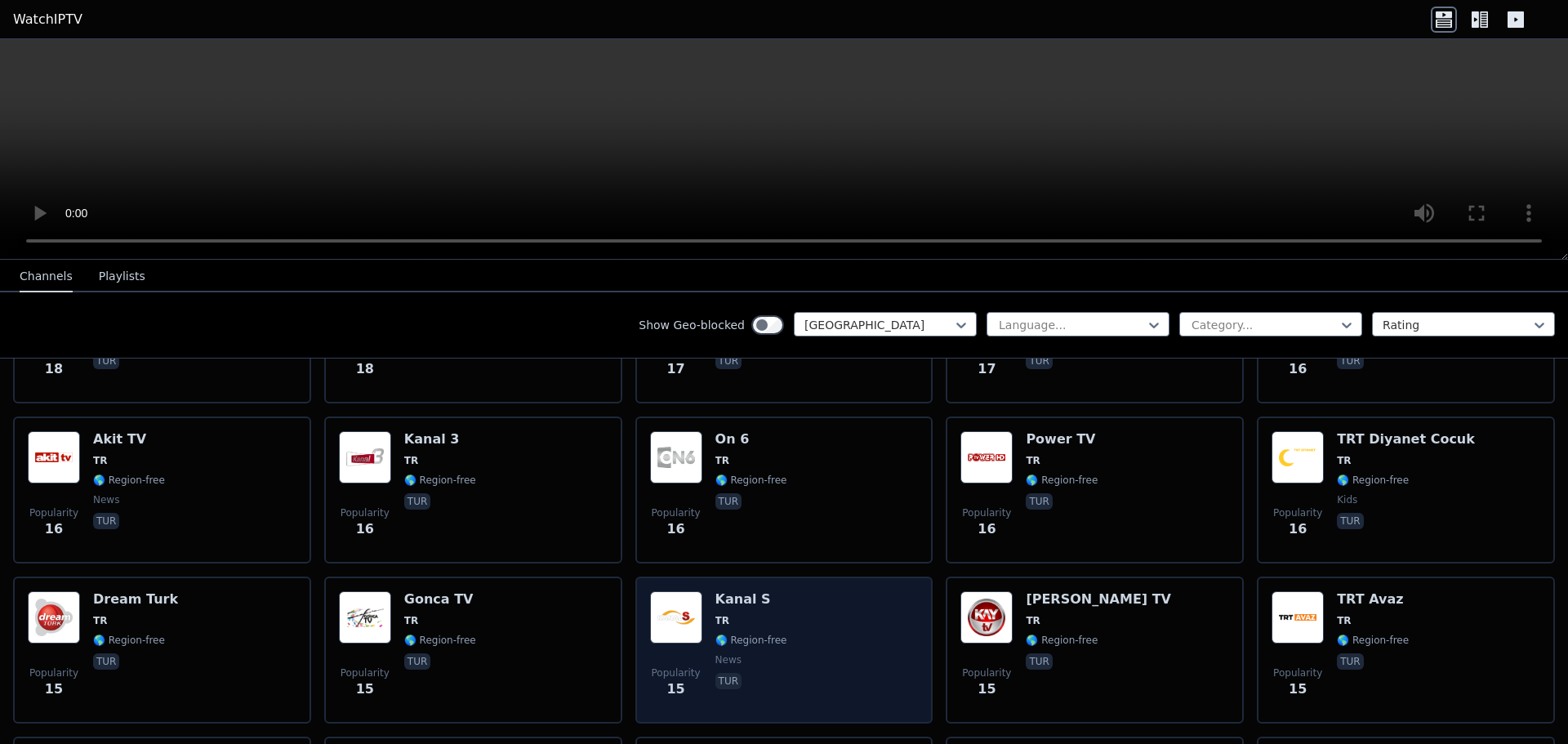
click at [797, 595] on div "Popularity 15 Kanal S TR 🌎 Region-free news tur" at bounding box center [784, 649] width 269 height 117
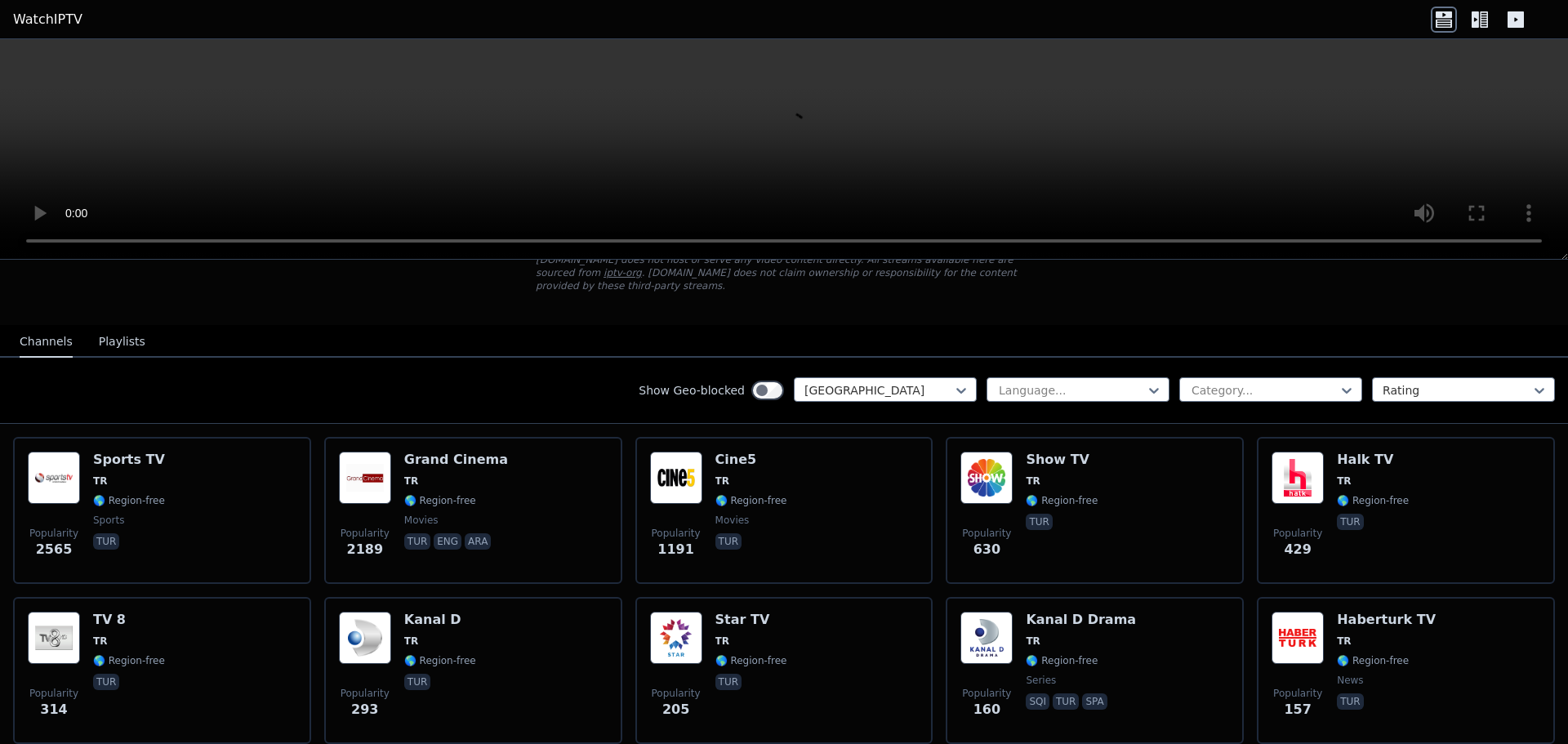
scroll to position [0, 0]
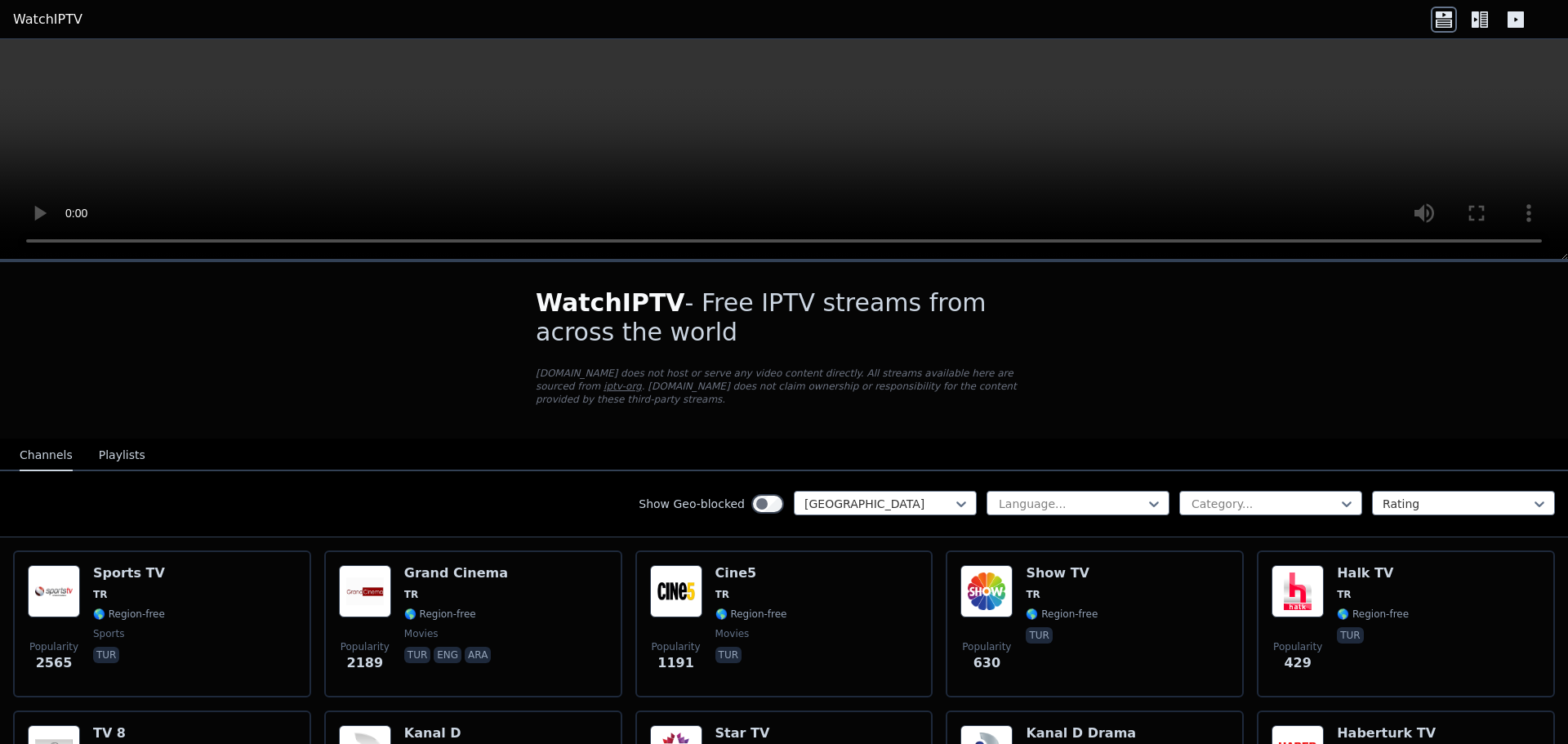
click at [1229, 471] on div "Show Geo-blocked Turkey Language... Category... Rating" at bounding box center [784, 504] width 1568 height 66
click at [1242, 495] on div at bounding box center [1264, 504] width 149 height 16
type input "***"
click at [1225, 525] on div "Sports" at bounding box center [1270, 539] width 183 height 29
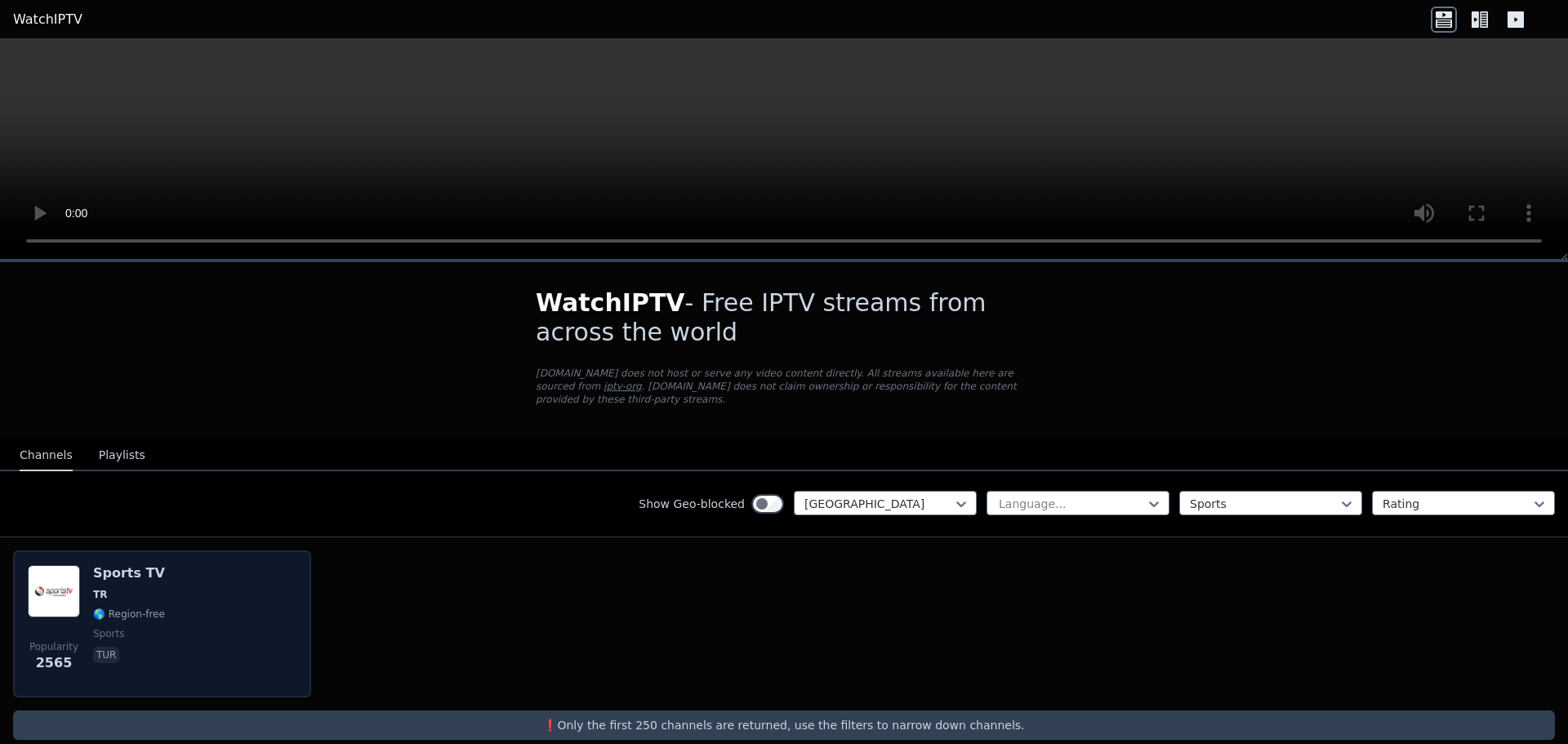
click at [86, 571] on div "Popularity 2565 Sports TV TR 🌎 Region-free sports tur" at bounding box center [161, 623] width 269 height 117
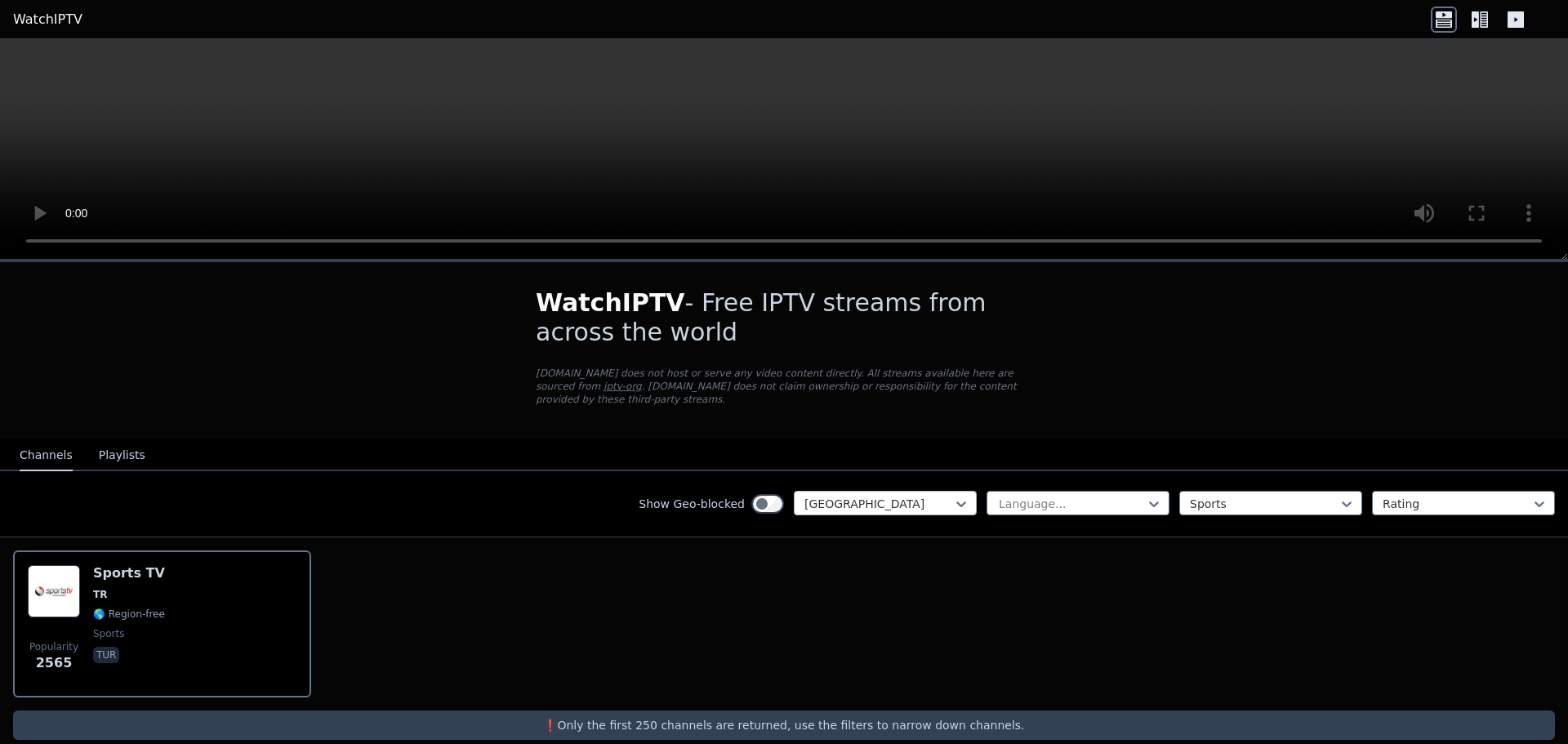
click at [932, 495] on div at bounding box center [878, 504] width 149 height 16
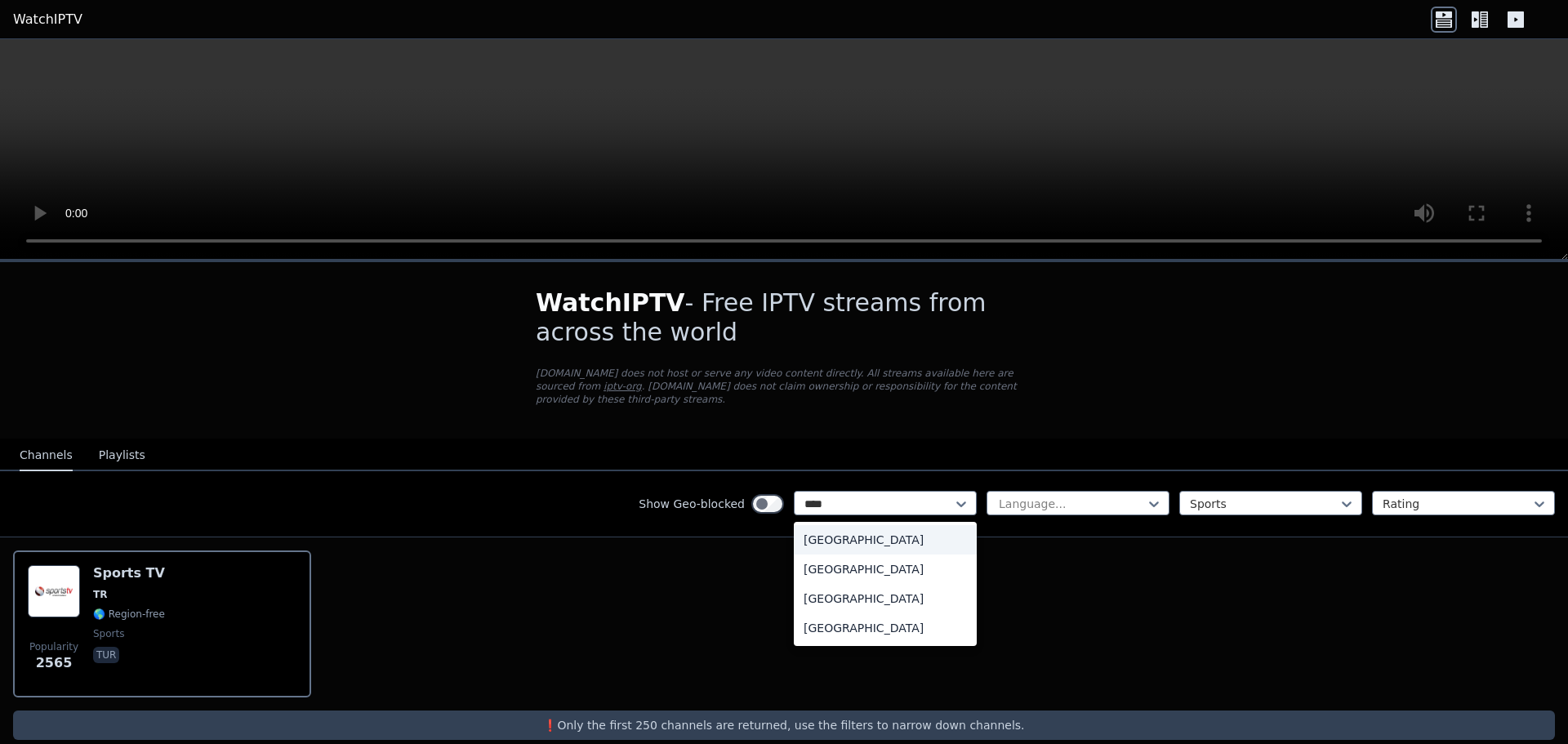
type input "*****"
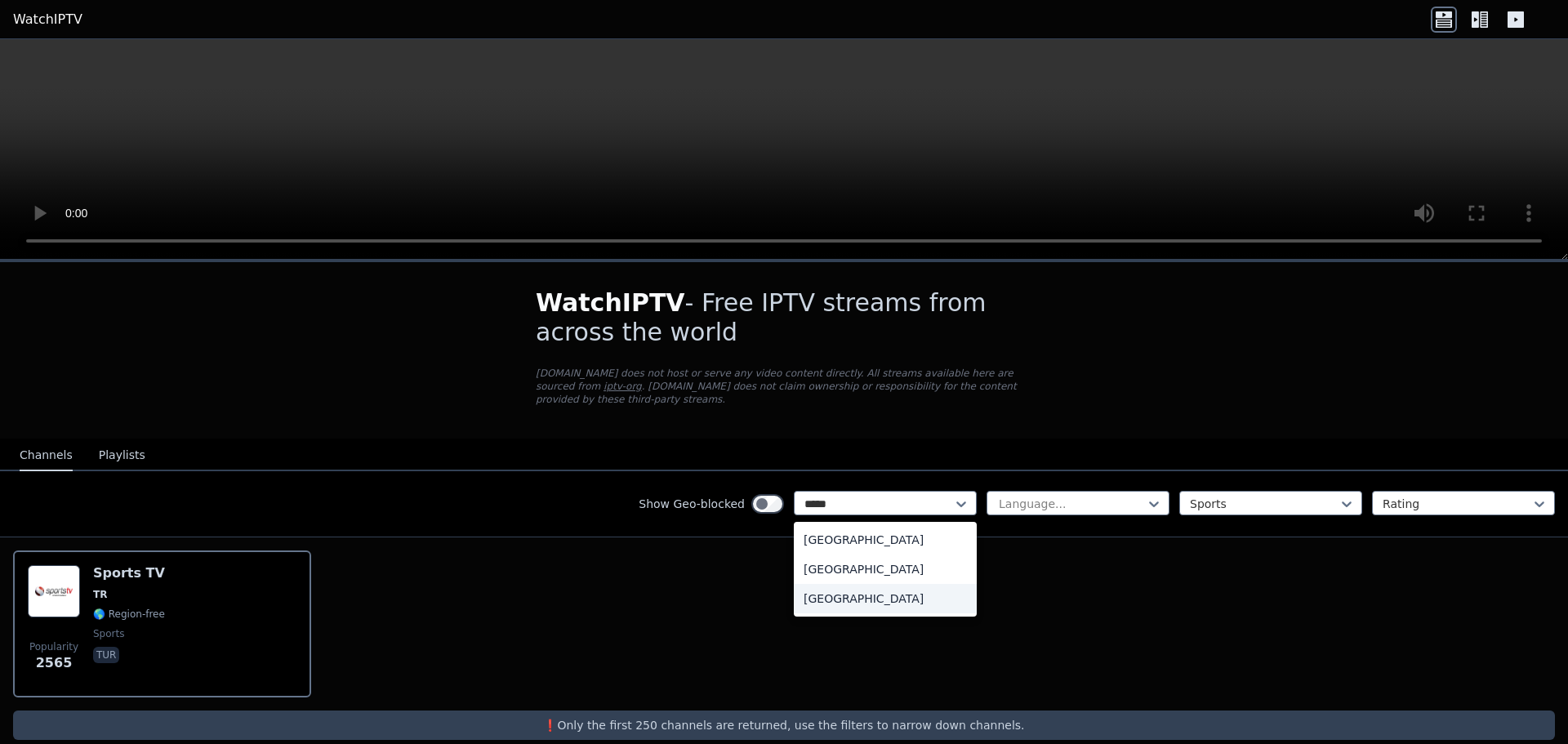
click at [894, 584] on div "[GEOGRAPHIC_DATA]" at bounding box center [885, 598] width 183 height 29
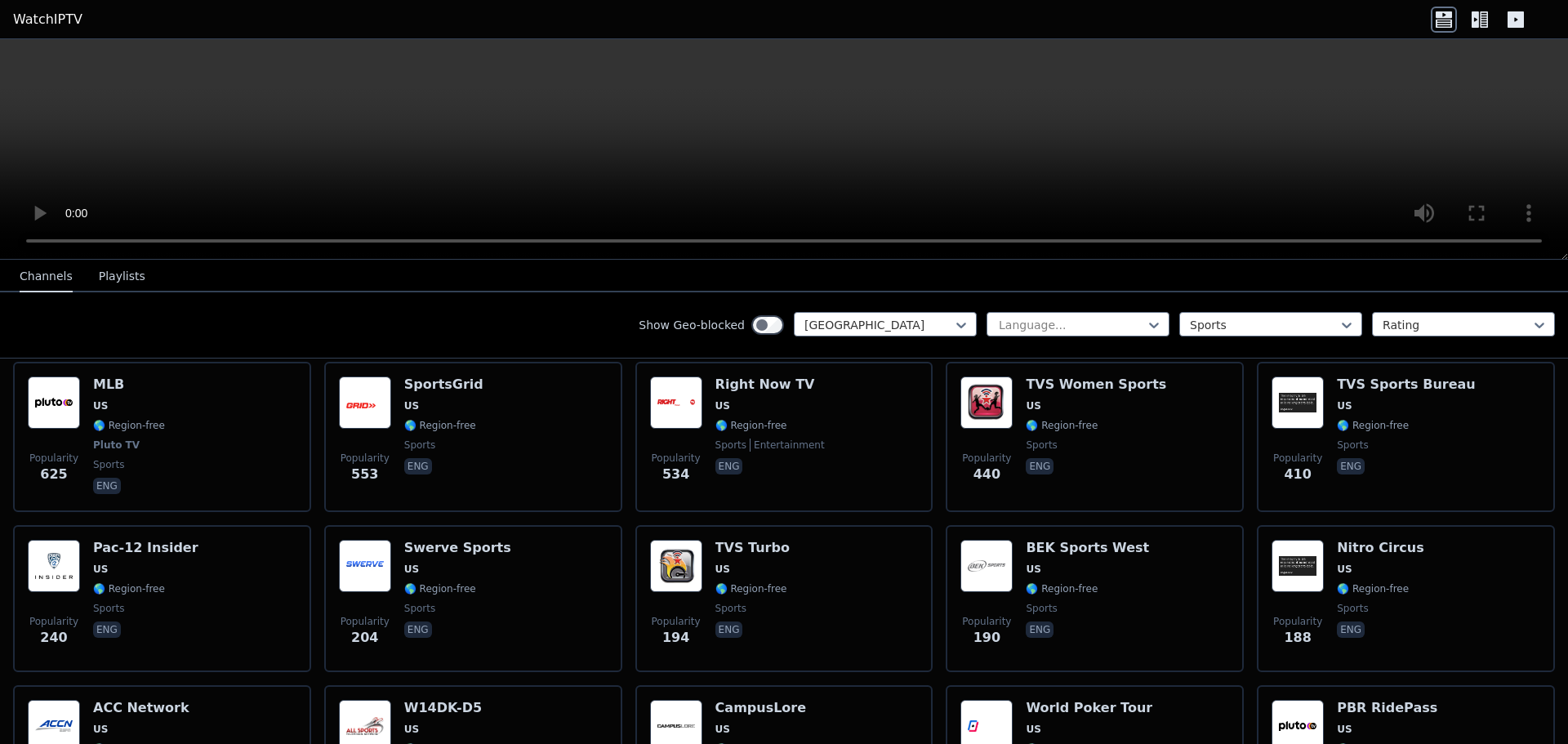
scroll to position [332, 0]
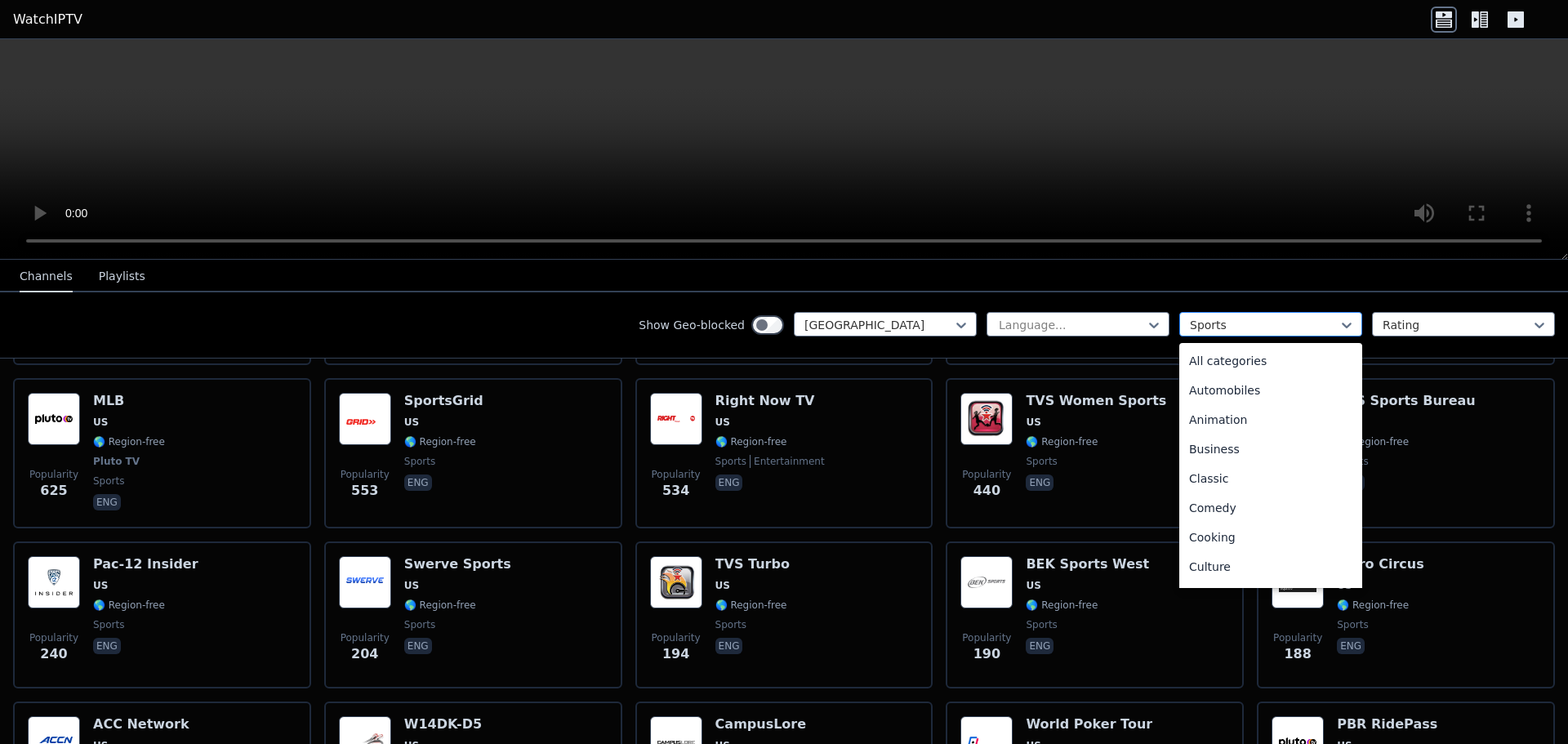
click at [1252, 319] on div at bounding box center [1264, 325] width 149 height 16
click at [875, 325] on div at bounding box center [878, 325] width 149 height 16
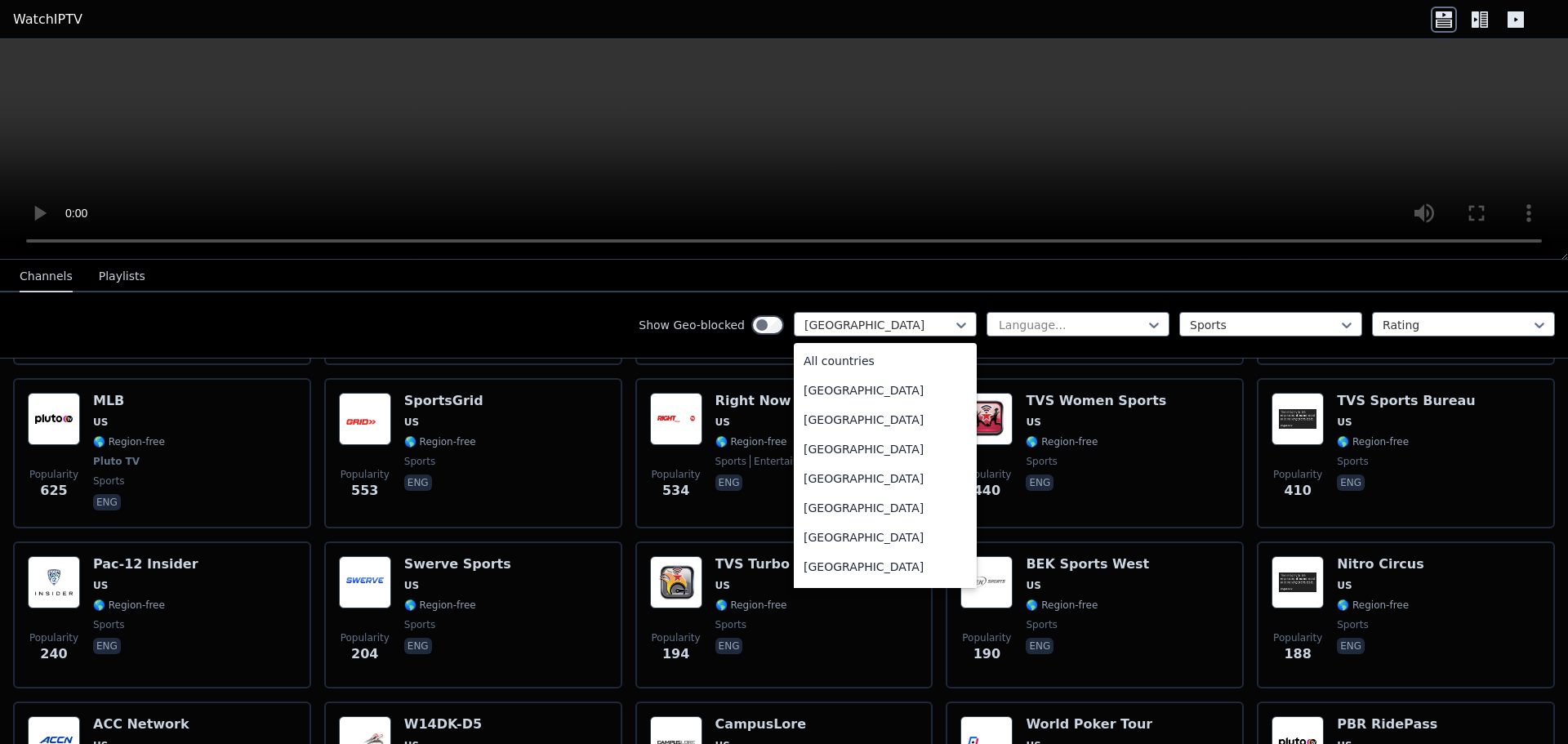
scroll to position [5574, 0]
click at [860, 389] on div "[GEOGRAPHIC_DATA]" at bounding box center [885, 387] width 183 height 29
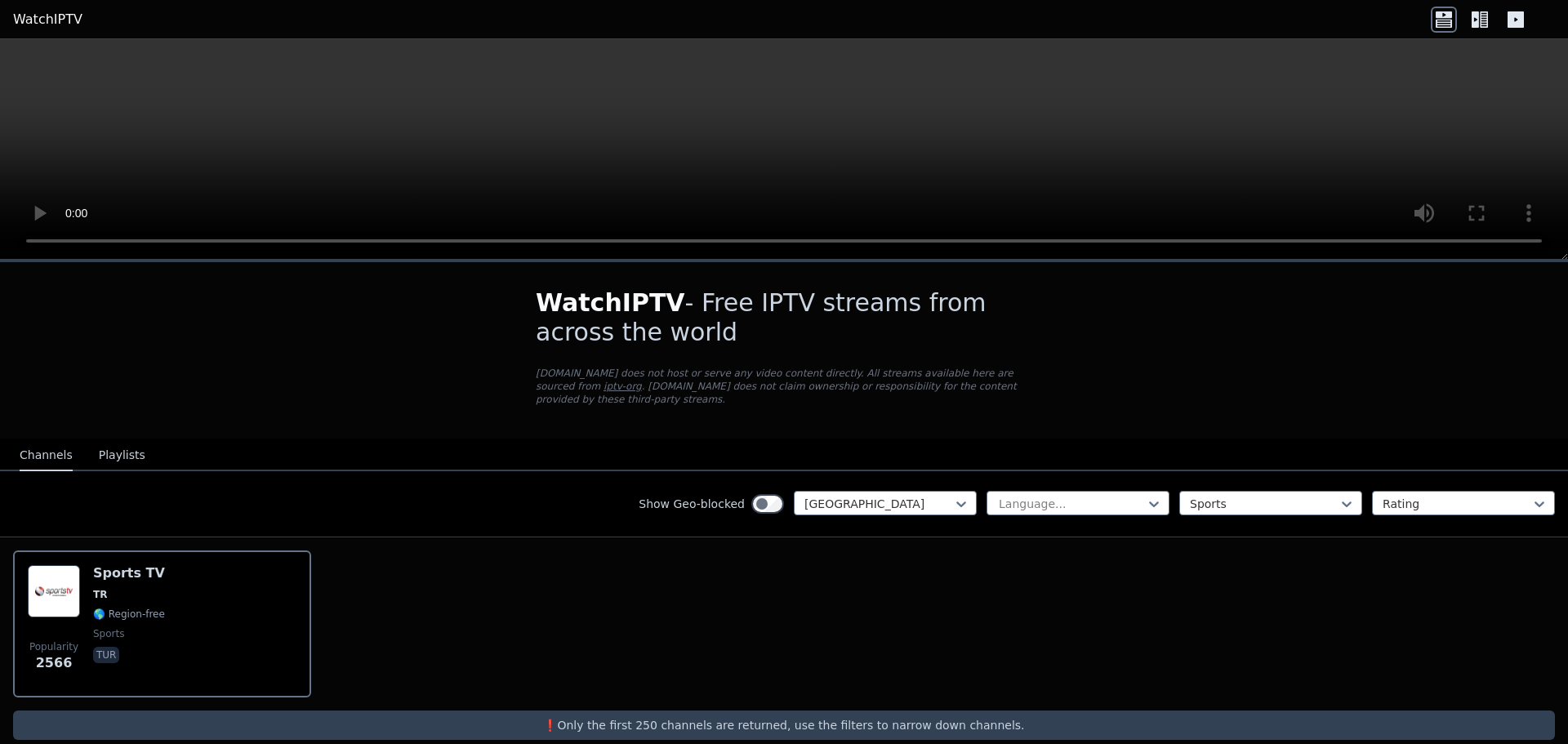
click at [879, 471] on div "Show Geo-blocked Turkey Language... Sports Rating" at bounding box center [784, 504] width 1568 height 66
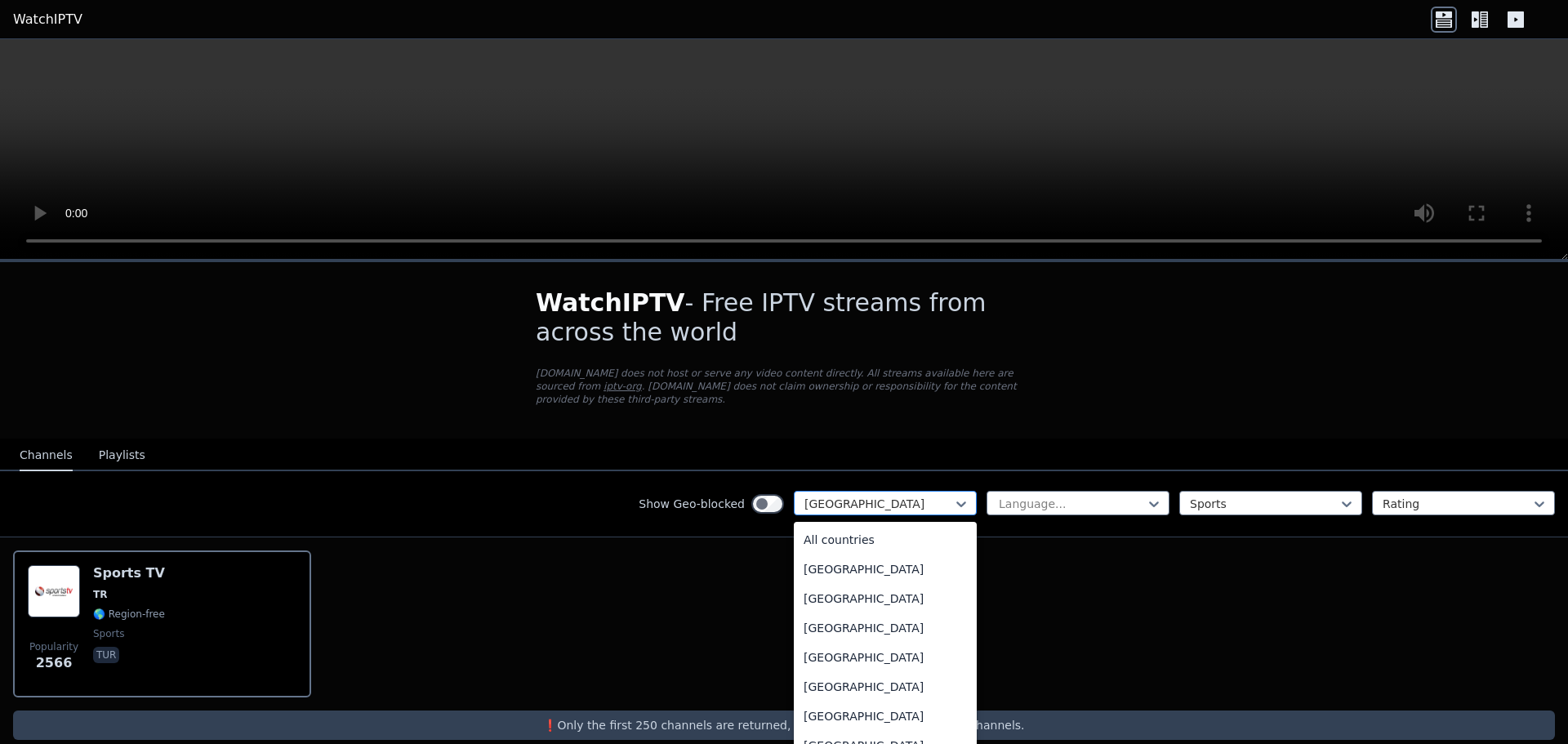
click at [863, 495] on div at bounding box center [878, 504] width 149 height 16
click at [842, 552] on div "[GEOGRAPHIC_DATA]" at bounding box center [885, 566] width 183 height 29
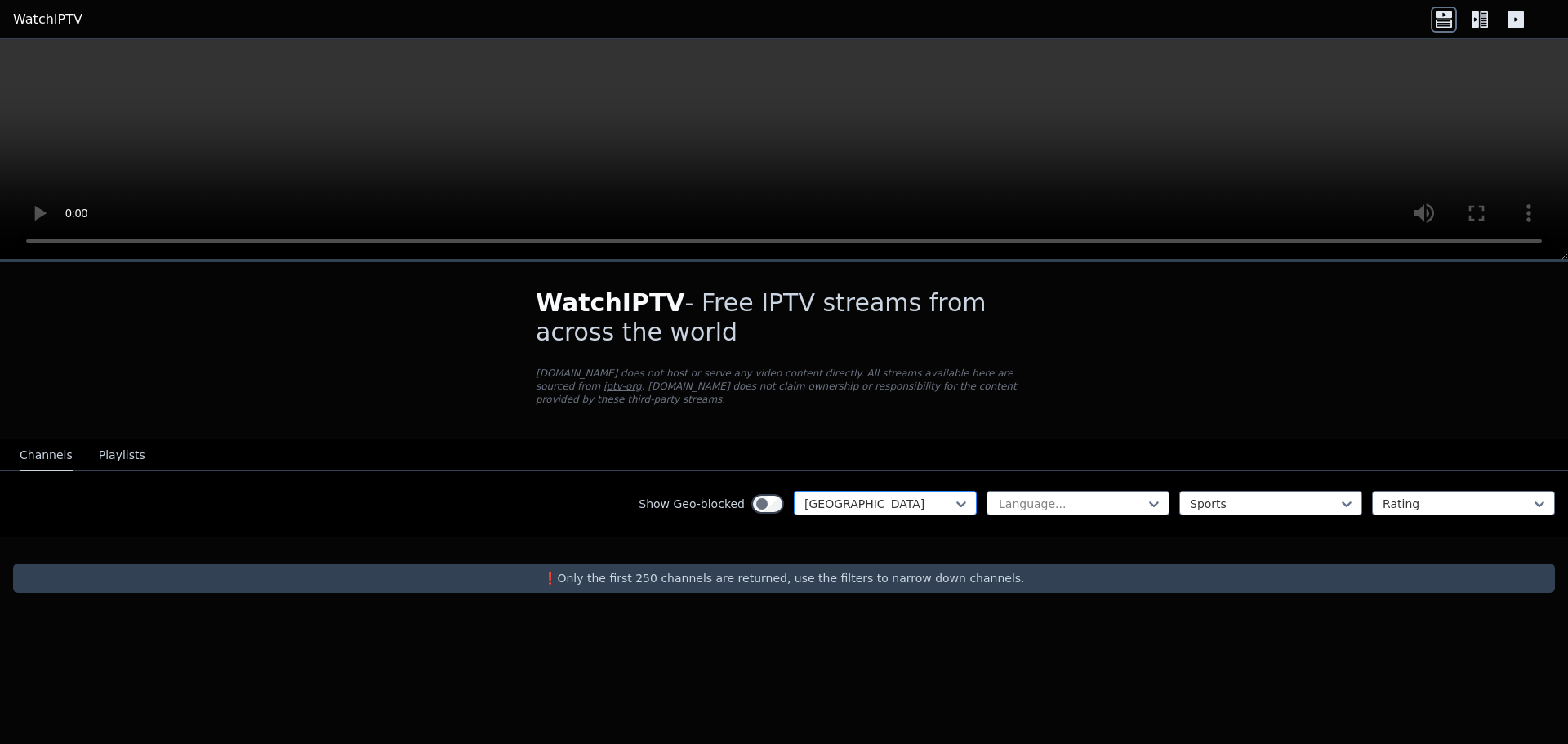
click at [862, 495] on div at bounding box center [878, 504] width 149 height 16
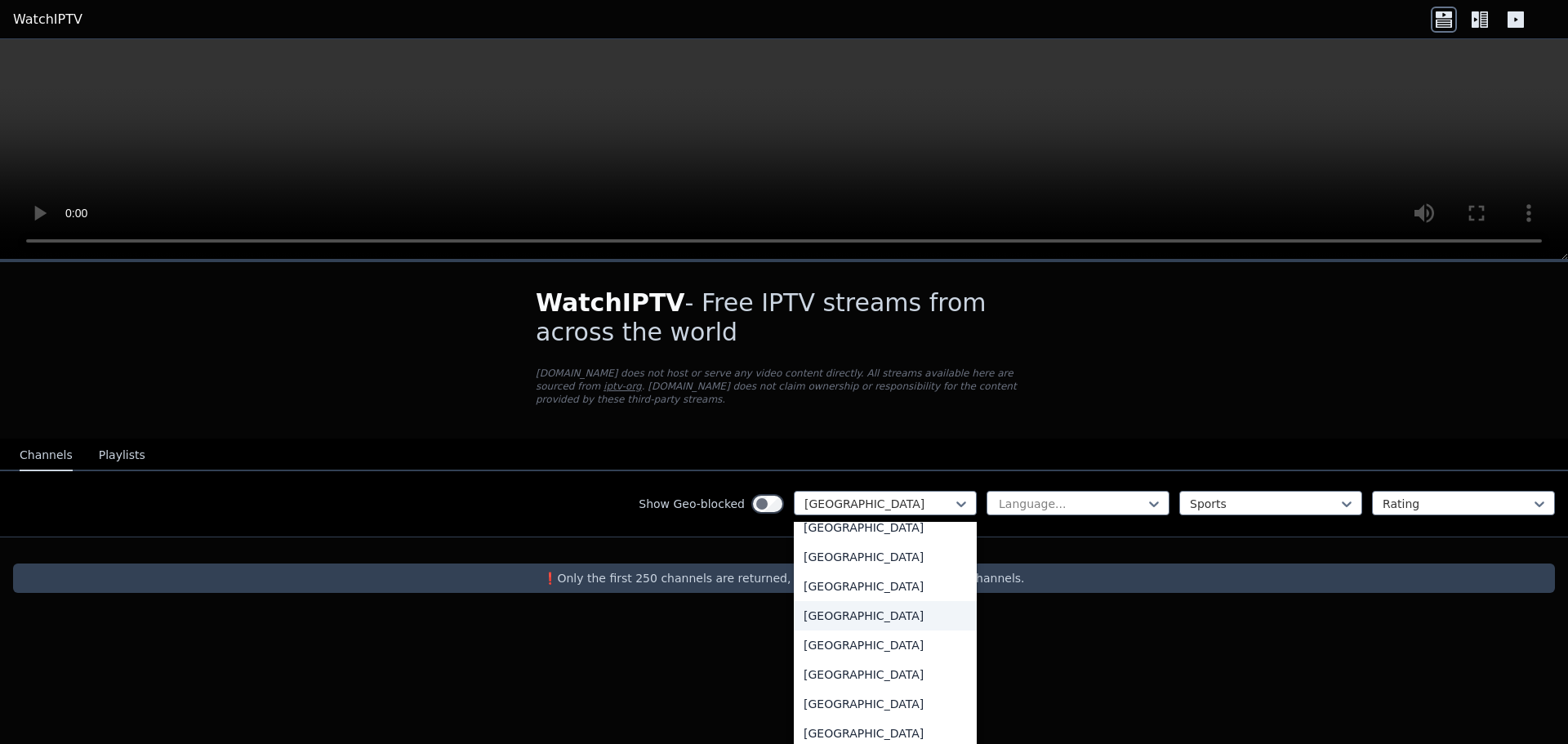
scroll to position [4895, 0]
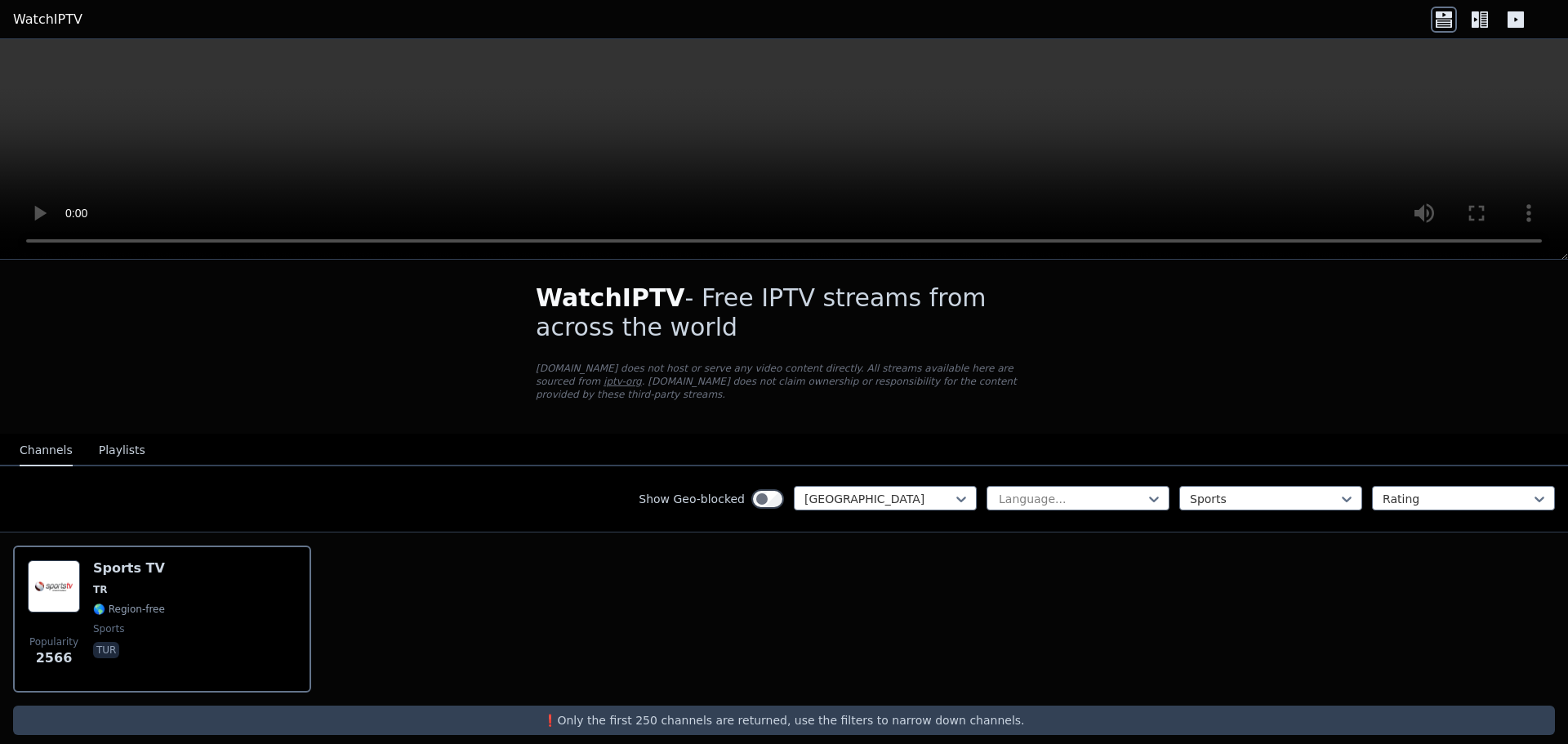
scroll to position [9, 0]
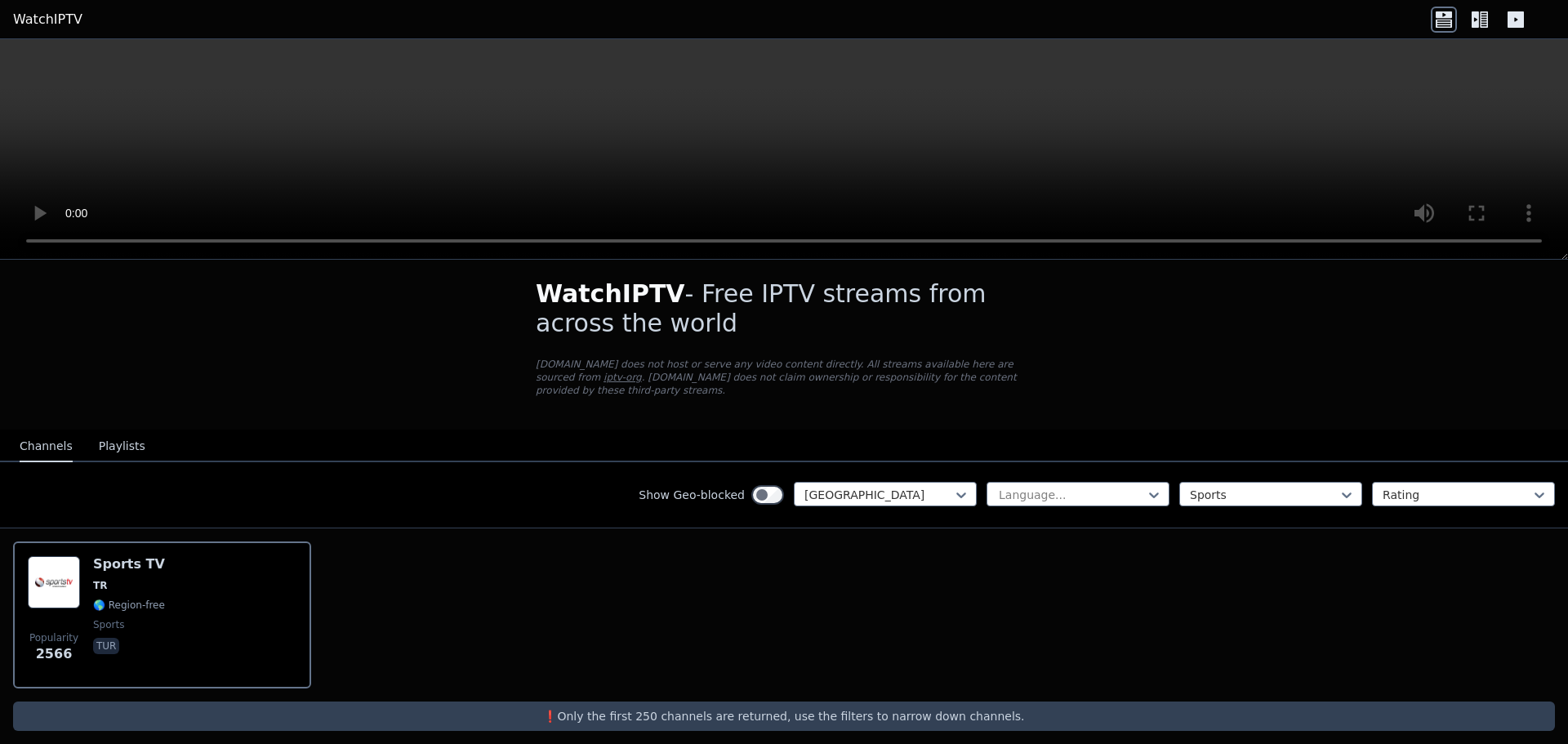
click at [62, 26] on link "WatchIPTV" at bounding box center [47, 20] width 69 height 20
click at [1, 16] on header "WatchIPTV" at bounding box center [784, 19] width 1568 height 39
click at [44, 20] on link "WatchIPTV" at bounding box center [47, 20] width 69 height 20
drag, startPoint x: 44, startPoint y: 20, endPoint x: 74, endPoint y: 1, distance: 35.5
click at [45, 19] on link "WatchIPTV" at bounding box center [47, 20] width 69 height 20
